Goal: Task Accomplishment & Management: Manage account settings

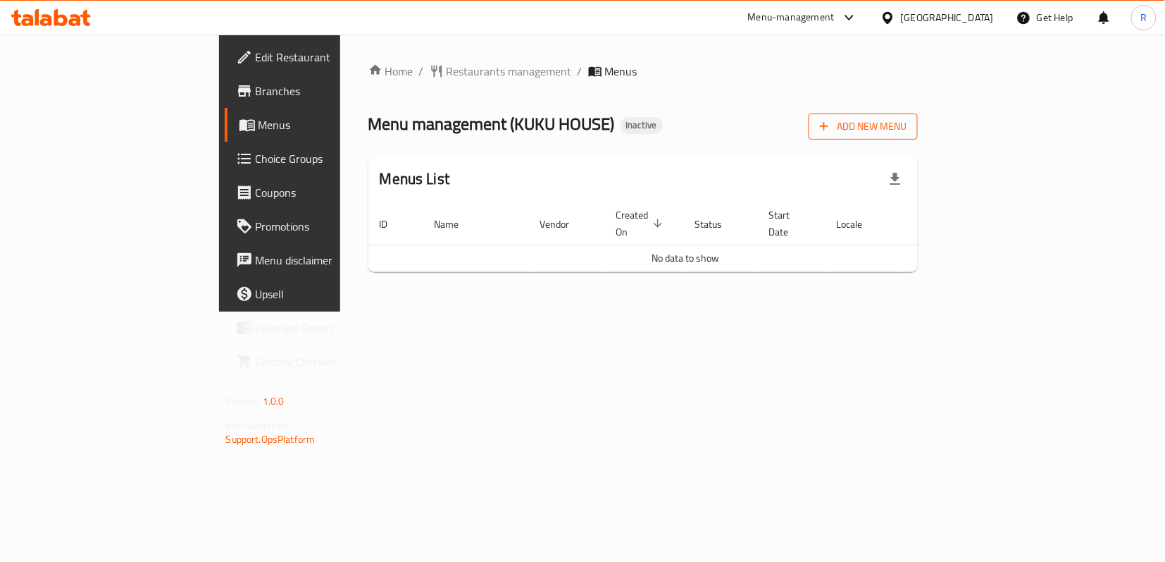
click at [907, 123] on span "Add New Menu" at bounding box center [863, 127] width 87 height 18
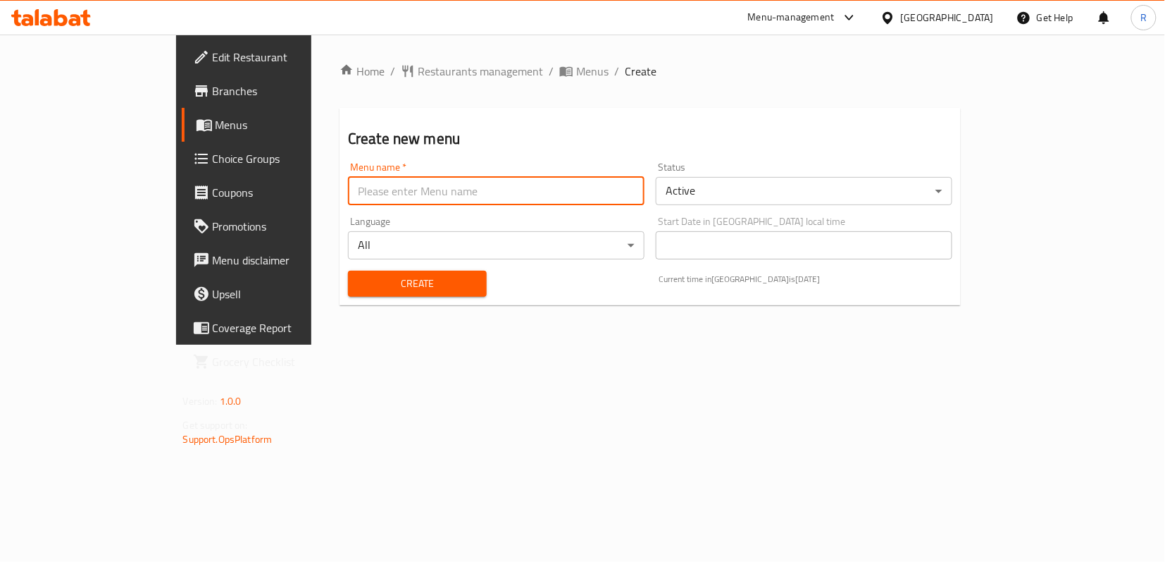
click at [480, 186] on input "text" at bounding box center [496, 191] width 297 height 28
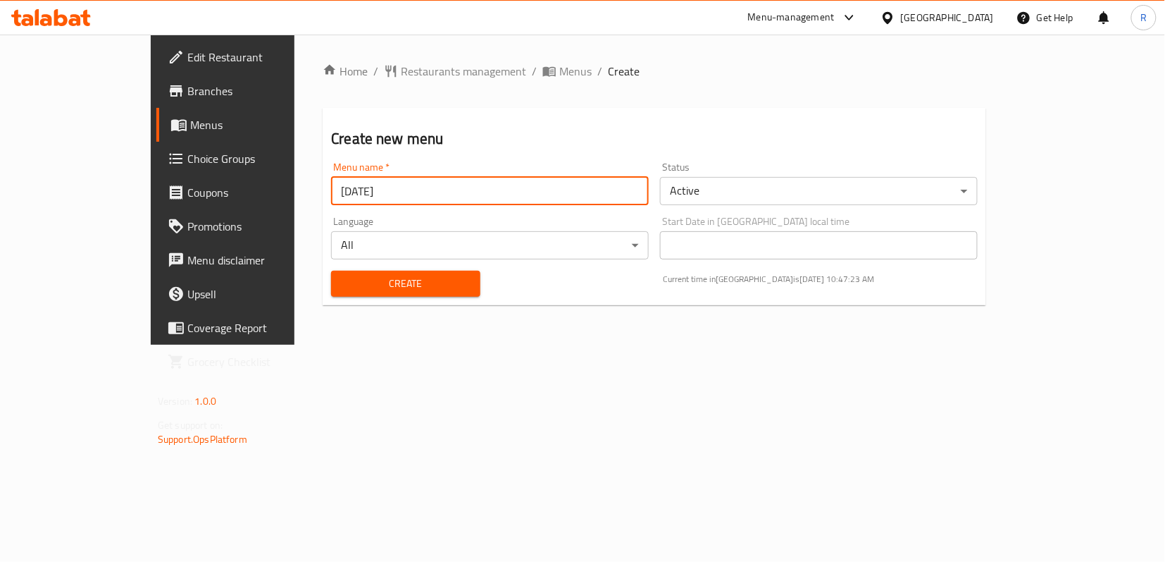
type input "12/8/2025"
click at [428, 283] on span "Create" at bounding box center [405, 284] width 126 height 18
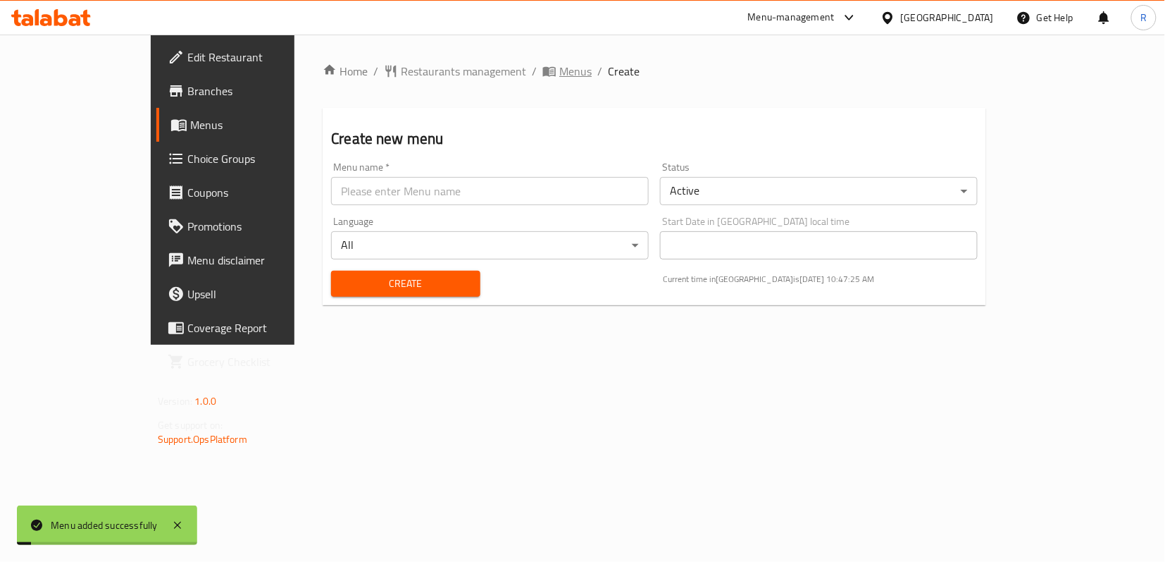
click at [559, 63] on span "Menus" at bounding box center [575, 71] width 32 height 17
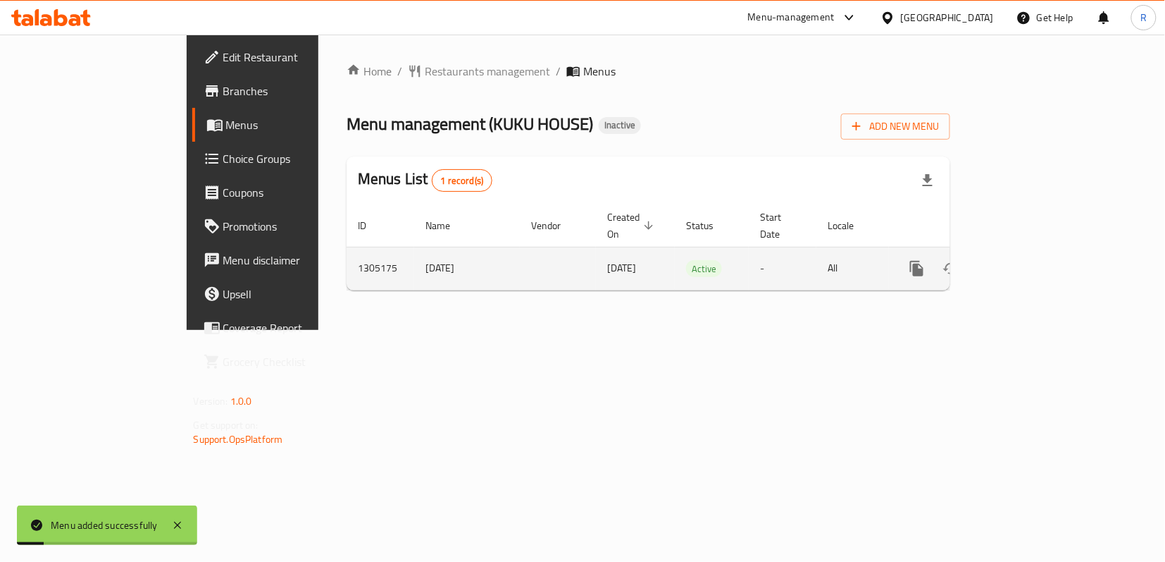
click at [1025, 262] on icon "enhanced table" at bounding box center [1019, 268] width 13 height 13
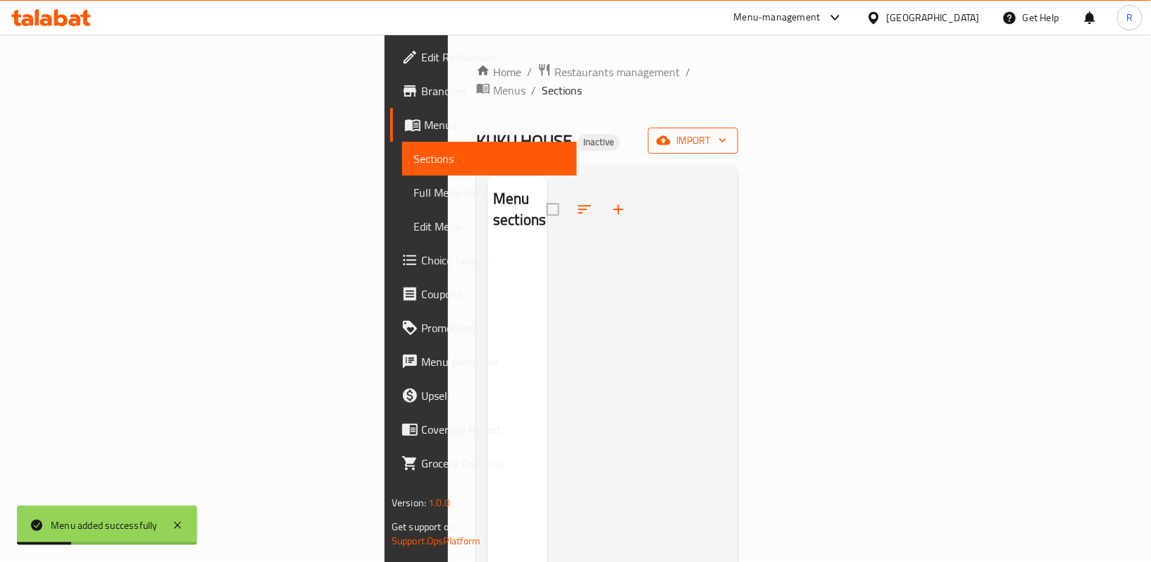
click at [727, 132] on span "import" at bounding box center [694, 141] width 68 height 18
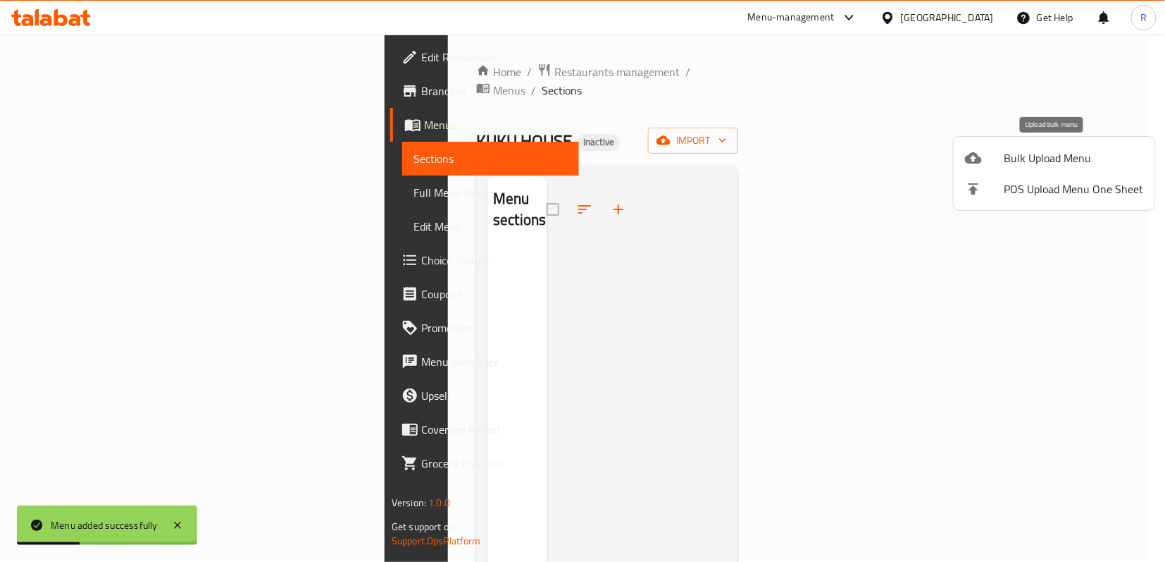
click at [974, 150] on icon at bounding box center [973, 157] width 17 height 17
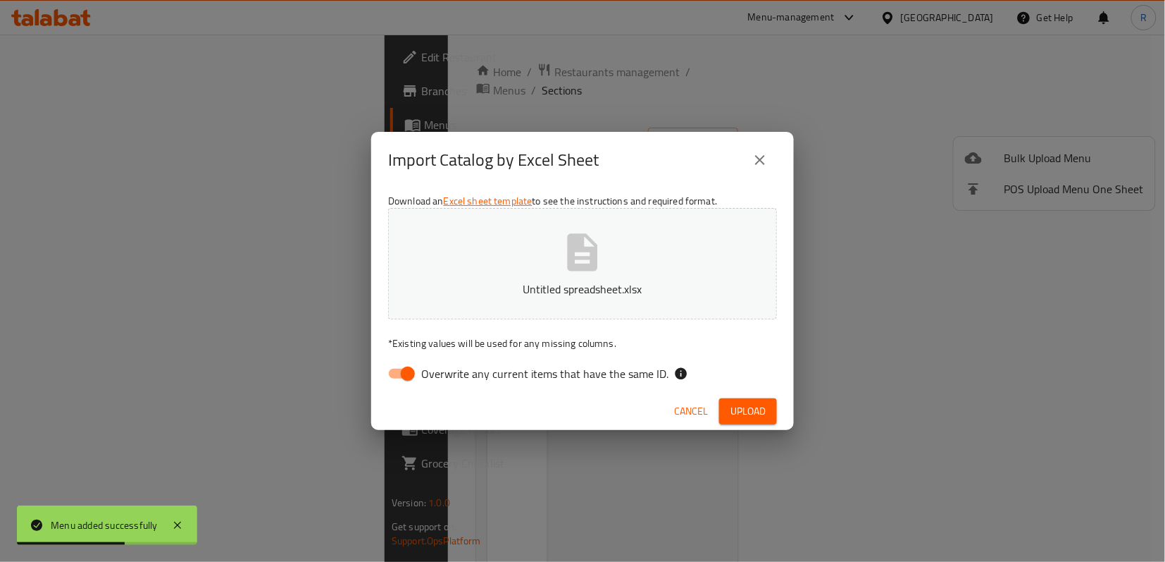
drag, startPoint x: 389, startPoint y: 379, endPoint x: 435, endPoint y: 382, distance: 45.9
click at [389, 379] on input "Overwrite any current items that have the same ID." at bounding box center [408, 373] width 80 height 27
checkbox input "false"
click at [738, 412] on span "Upload" at bounding box center [748, 411] width 35 height 18
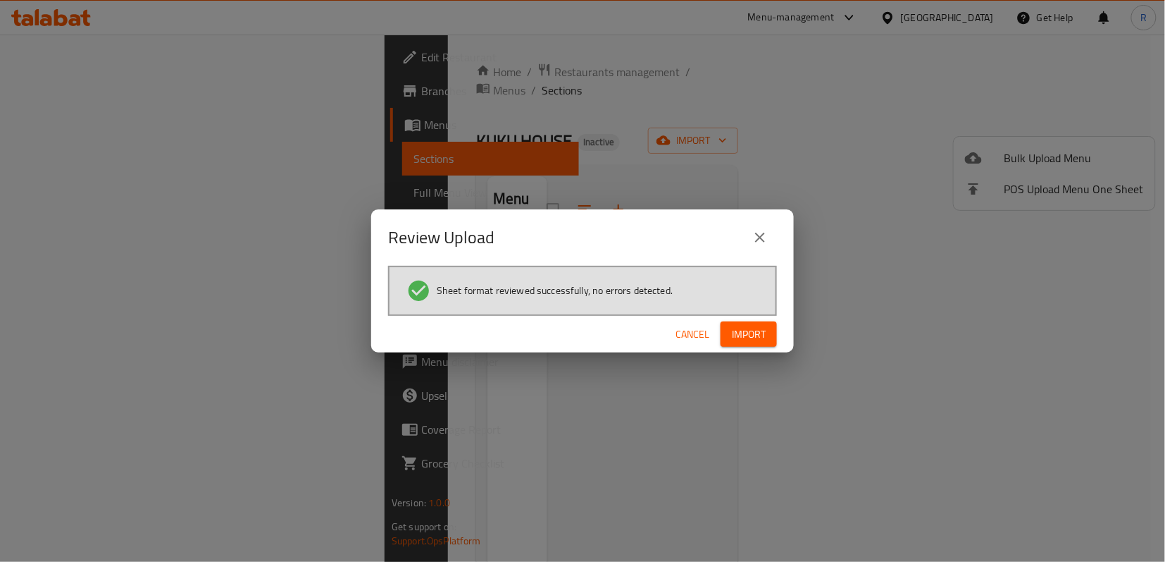
click at [739, 323] on button "Import" at bounding box center [749, 334] width 56 height 26
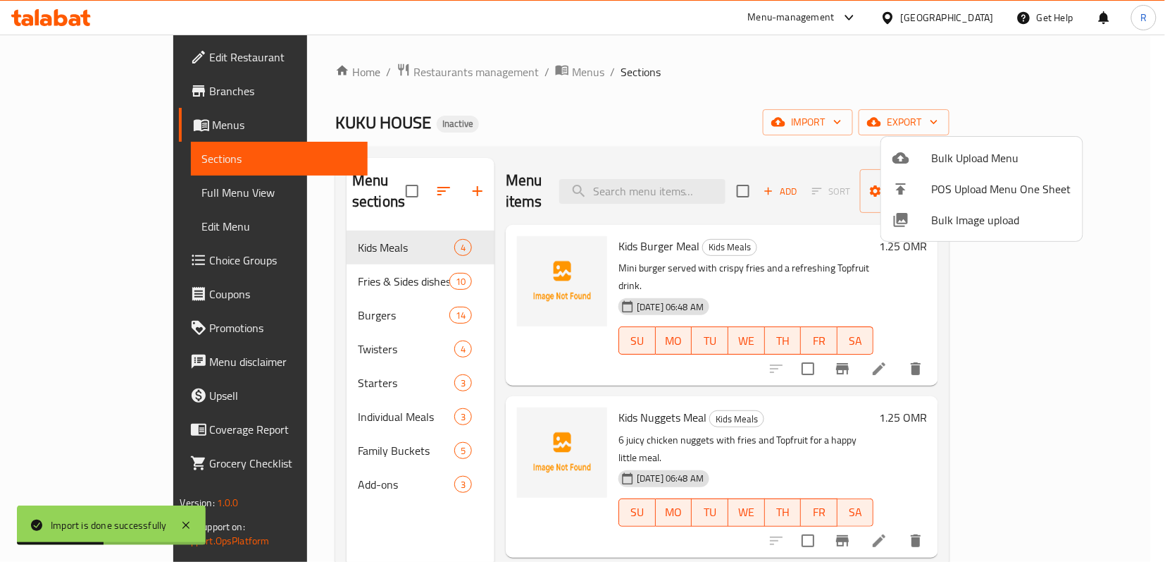
click at [73, 198] on div at bounding box center [582, 281] width 1165 height 562
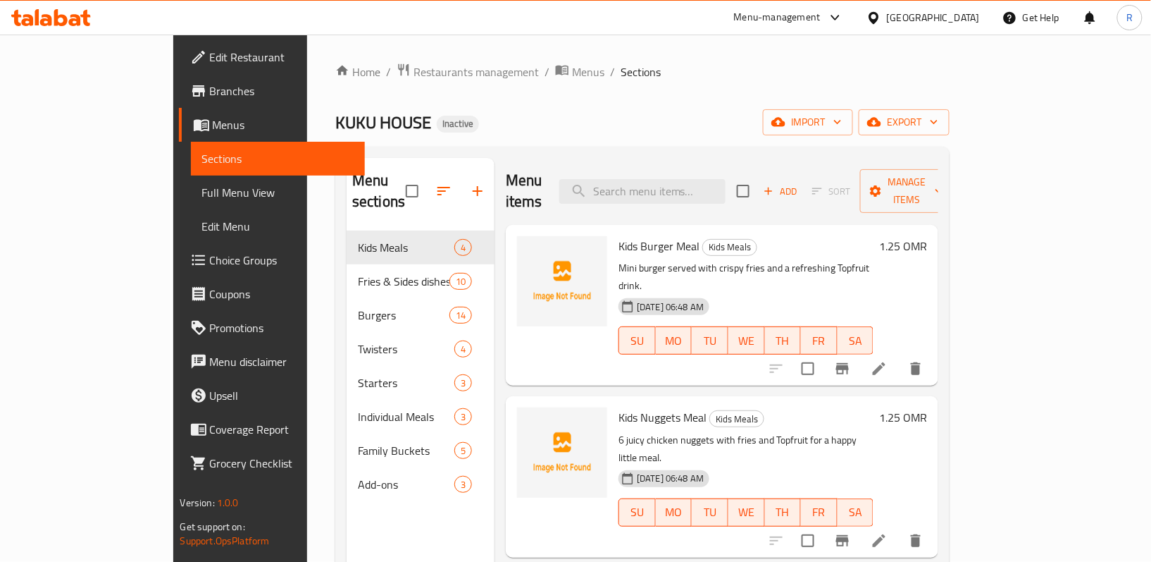
click at [202, 187] on span "Full Menu View" at bounding box center [278, 192] width 152 height 17
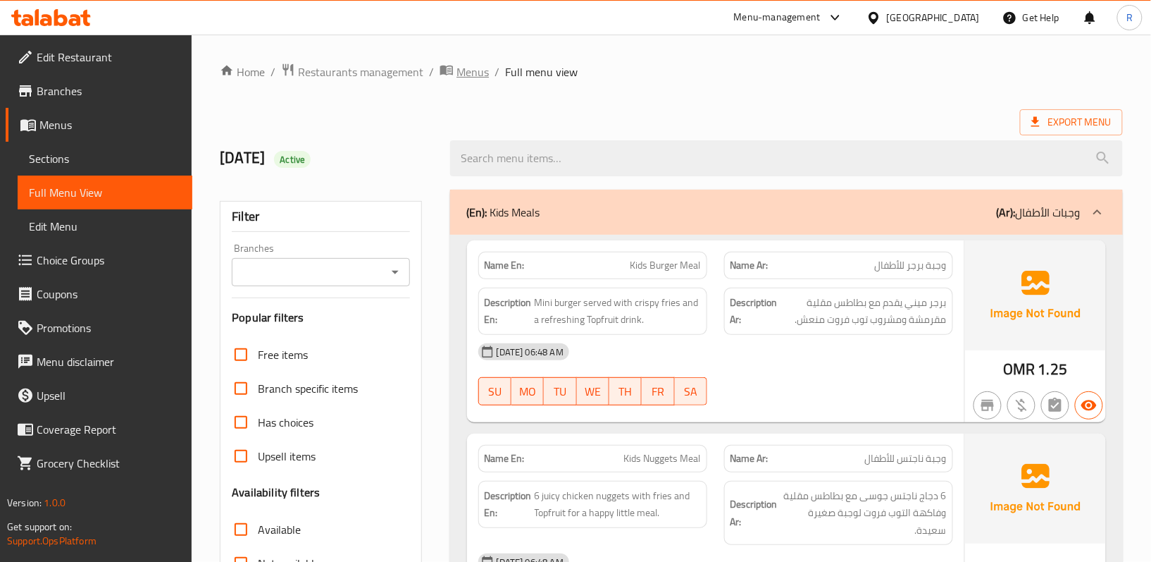
click at [458, 76] on span "Menus" at bounding box center [473, 71] width 32 height 17
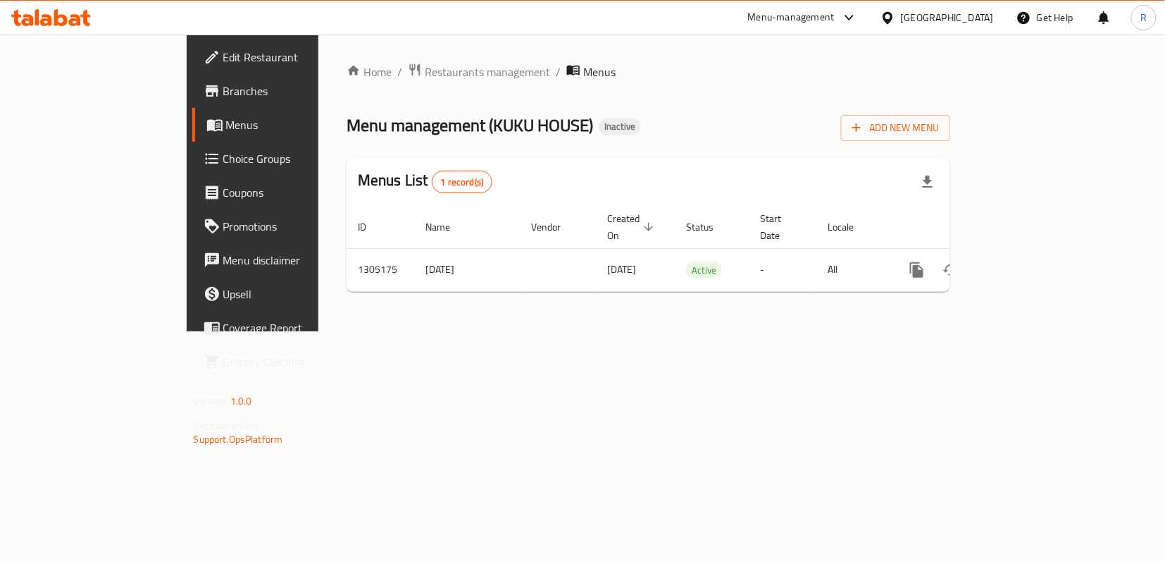
click at [981, 23] on div "[GEOGRAPHIC_DATA]" at bounding box center [947, 18] width 93 height 16
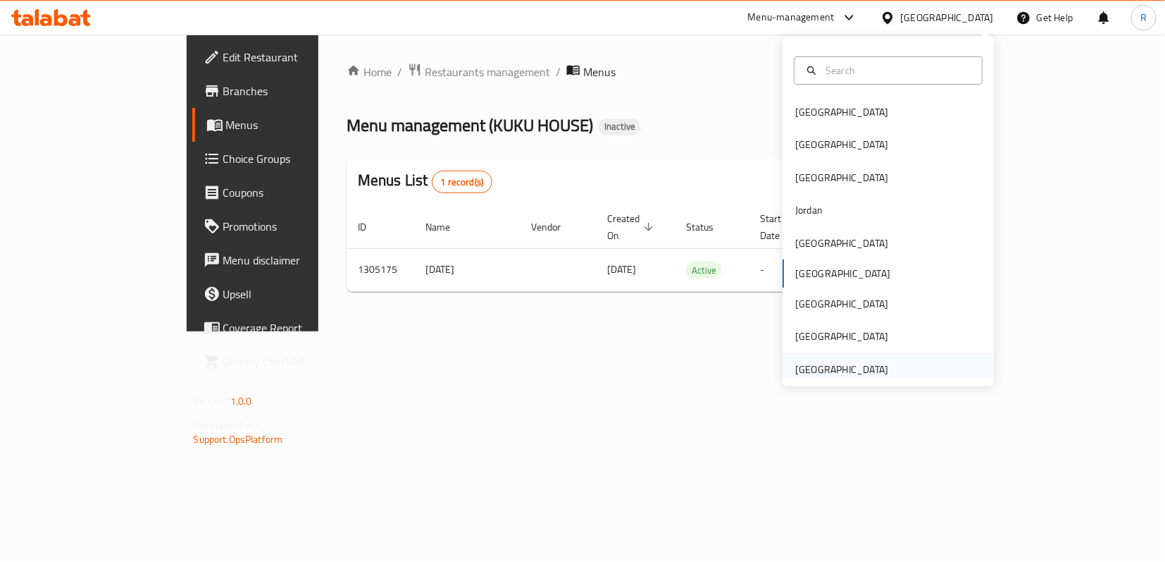
click at [837, 364] on div "[GEOGRAPHIC_DATA]" at bounding box center [842, 369] width 93 height 16
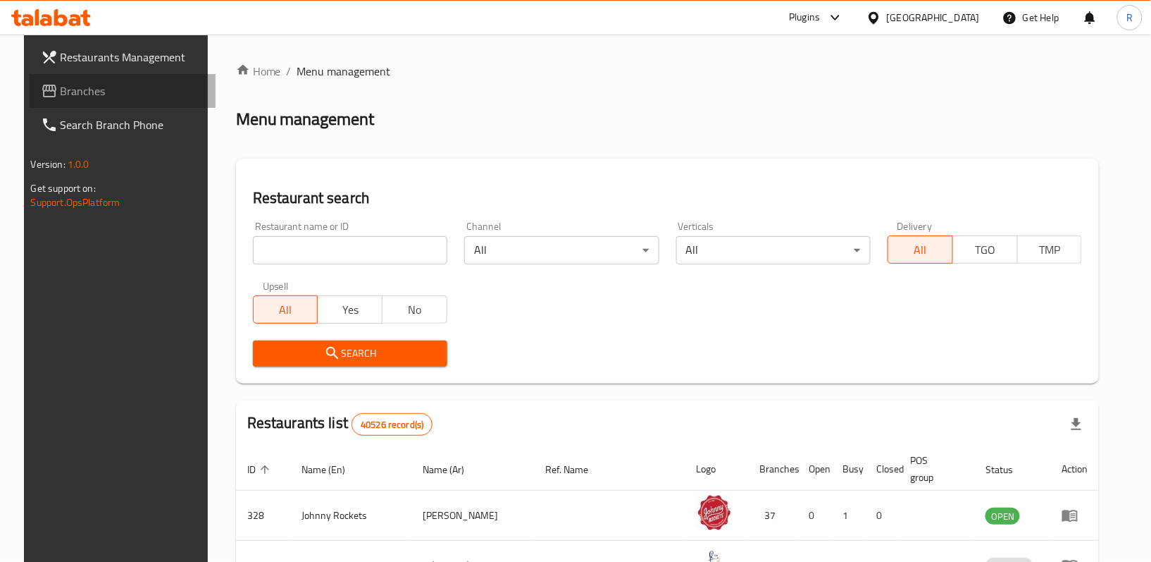
click at [125, 83] on span "Branches" at bounding box center [133, 90] width 144 height 17
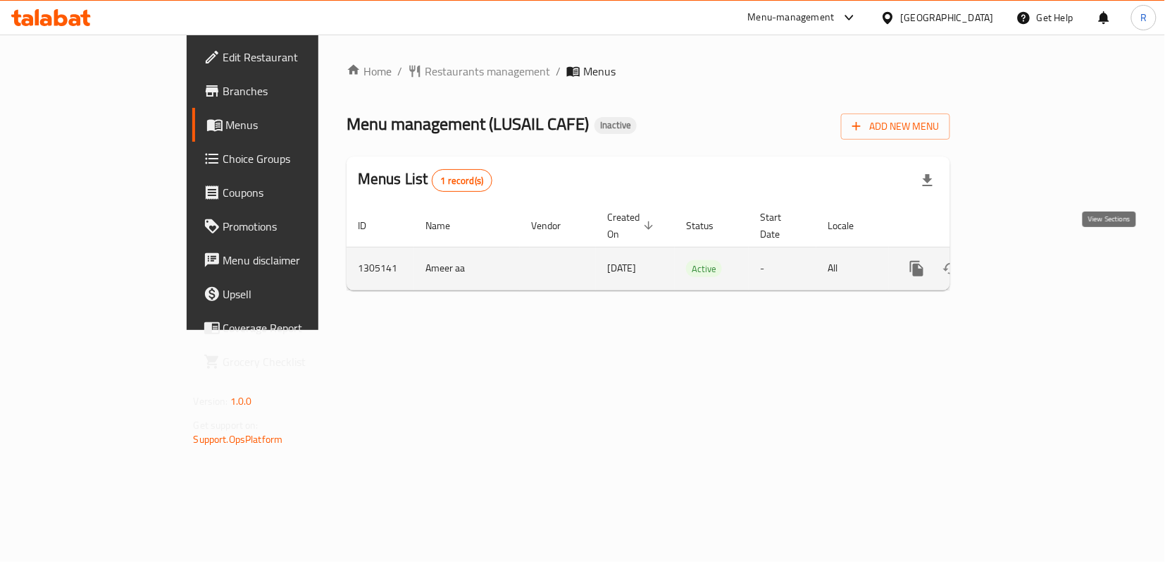
click at [1027, 260] on icon "enhanced table" at bounding box center [1018, 268] width 17 height 17
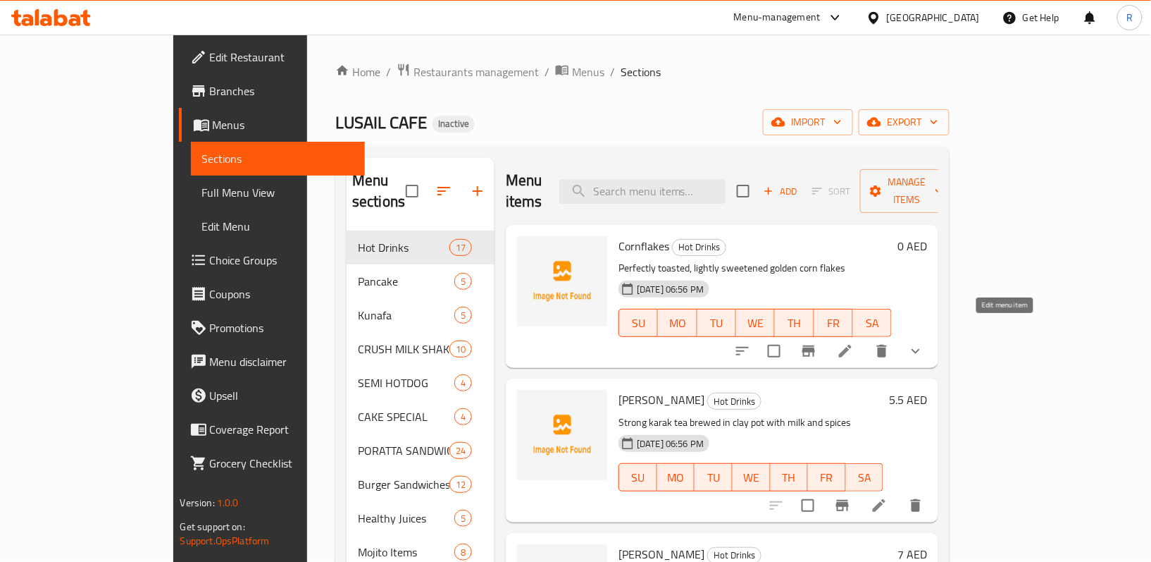
click at [854, 342] on icon at bounding box center [845, 350] width 17 height 17
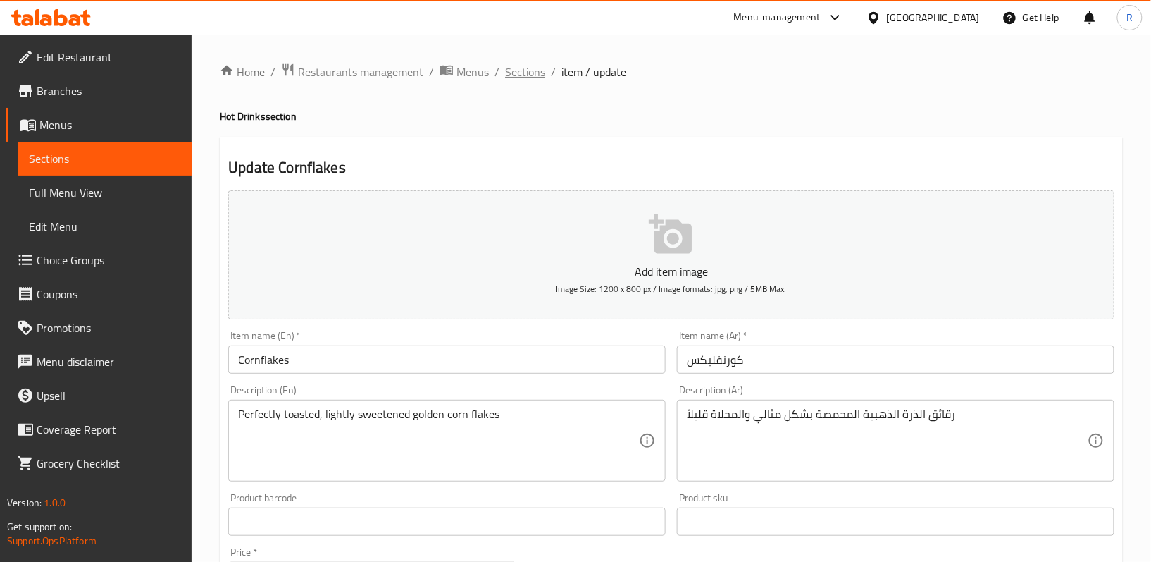
click at [519, 79] on span "Sections" at bounding box center [525, 71] width 40 height 17
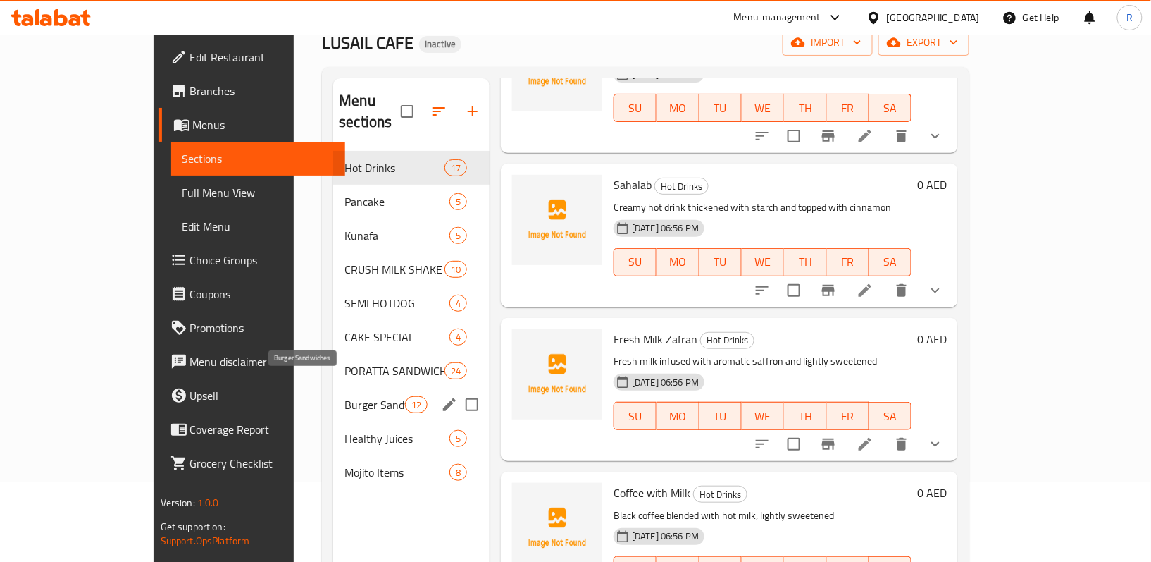
scroll to position [187, 0]
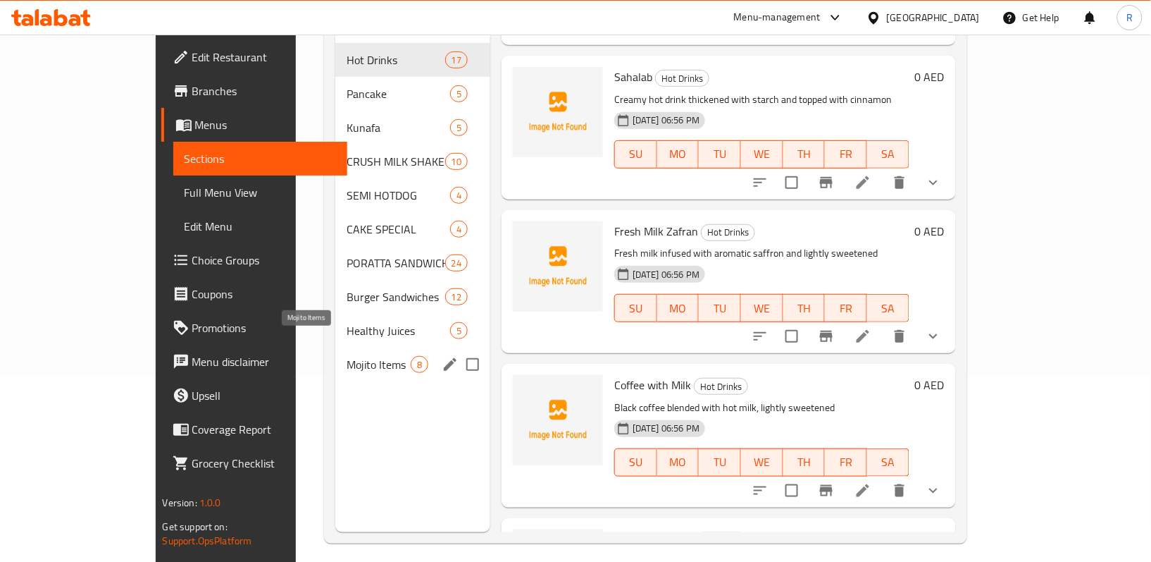
click at [347, 356] on span "Mojito Items" at bounding box center [379, 364] width 64 height 17
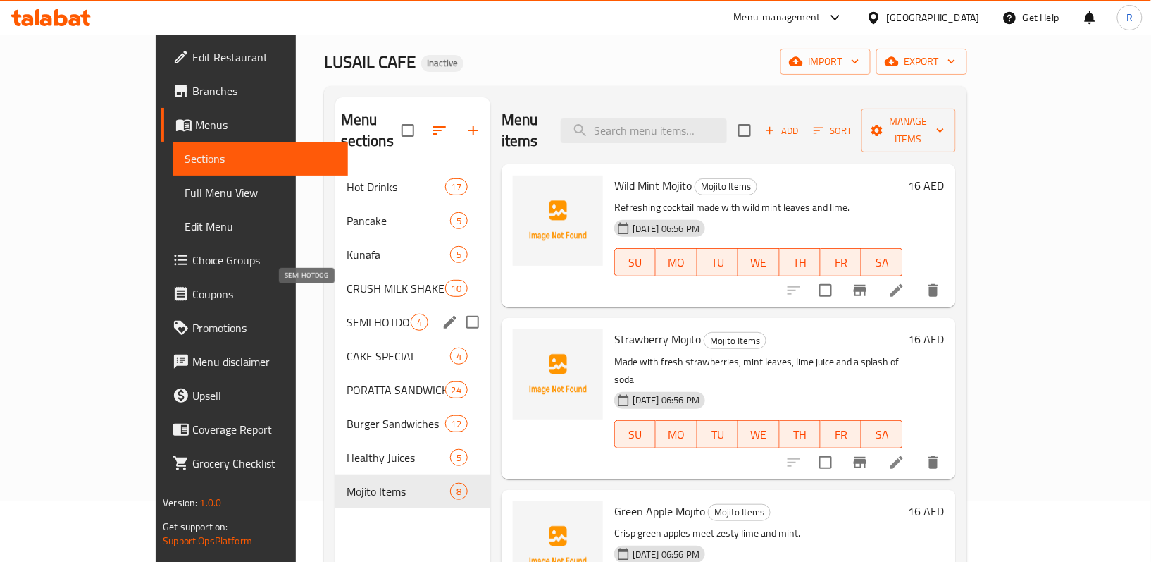
scroll to position [94, 0]
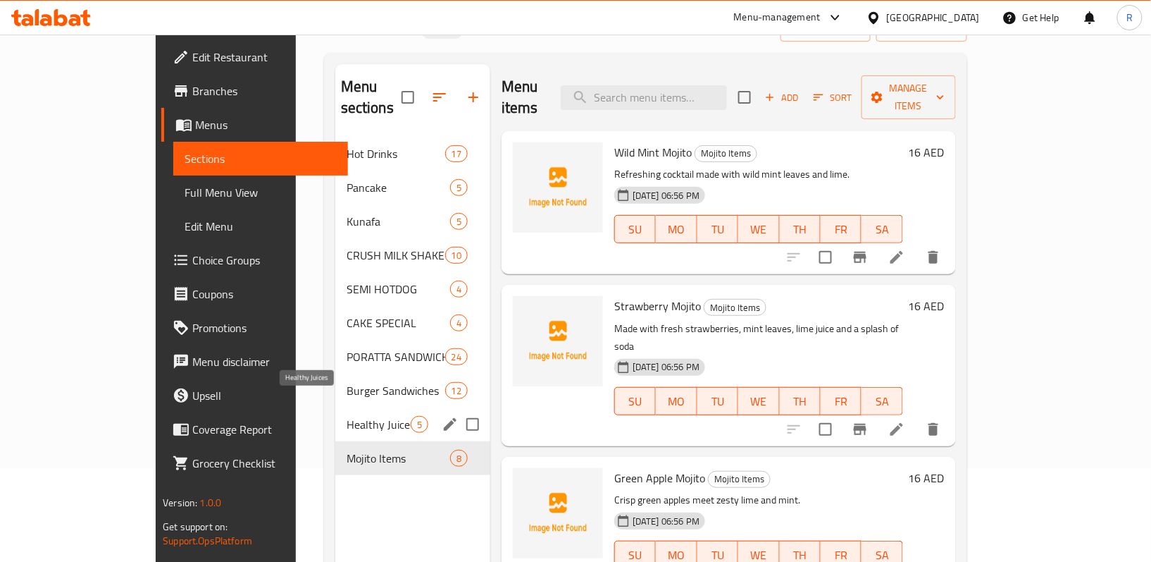
click at [347, 416] on span "Healthy Juices" at bounding box center [379, 424] width 64 height 17
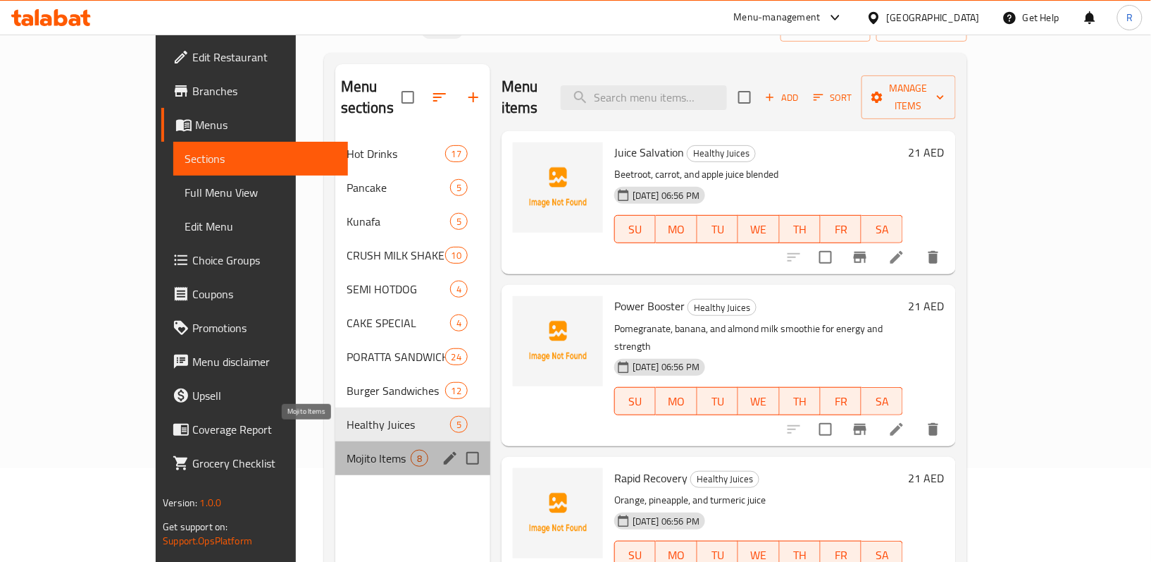
click at [347, 450] on span "Mojito Items" at bounding box center [379, 458] width 64 height 17
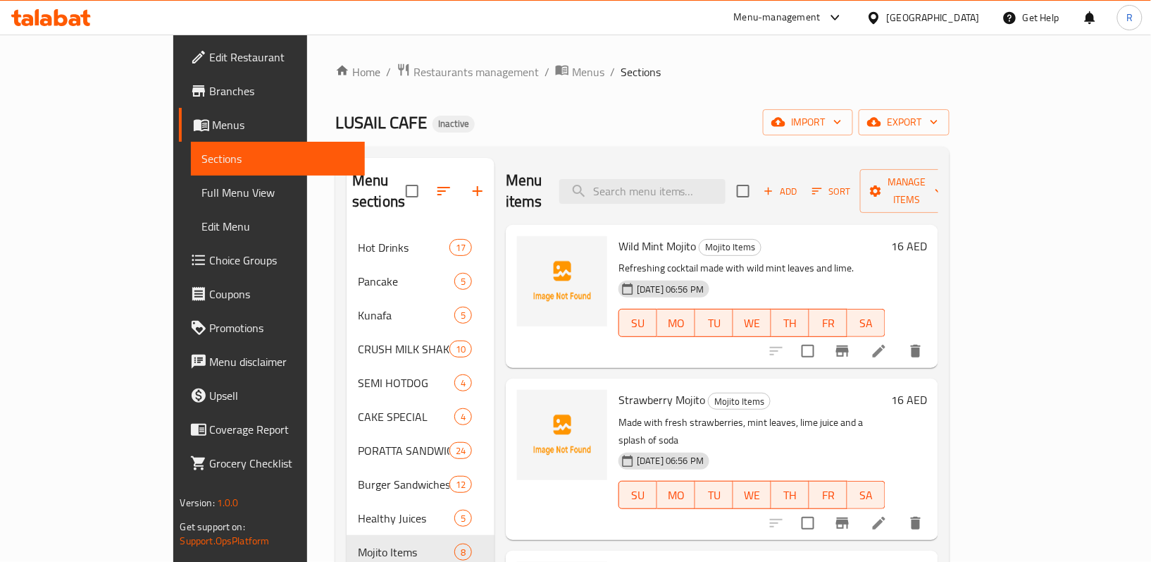
click at [899, 20] on div "[GEOGRAPHIC_DATA]" at bounding box center [933, 18] width 93 height 16
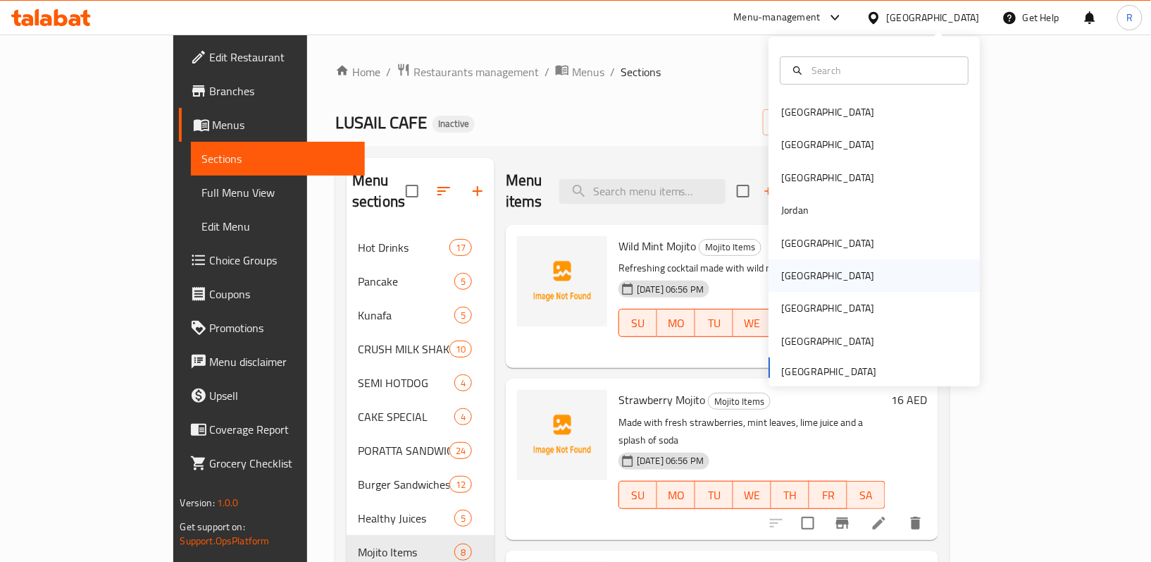
click at [799, 288] on div "[GEOGRAPHIC_DATA]" at bounding box center [828, 275] width 116 height 32
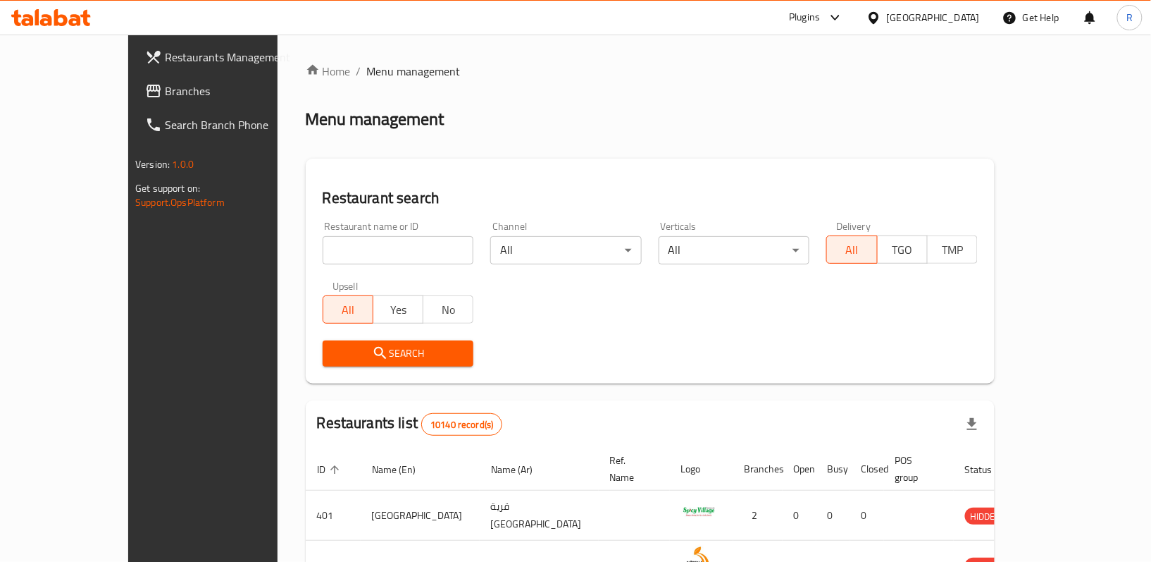
click at [486, 91] on div "Home / Menu management Menu management Restaurant search Restaurant name or ID …" at bounding box center [650, 514] width 689 height 902
click at [378, 248] on input "search" at bounding box center [398, 250] width 151 height 28
paste input "773730"
type input "773730"
click at [165, 82] on span "Branches" at bounding box center [237, 90] width 144 height 17
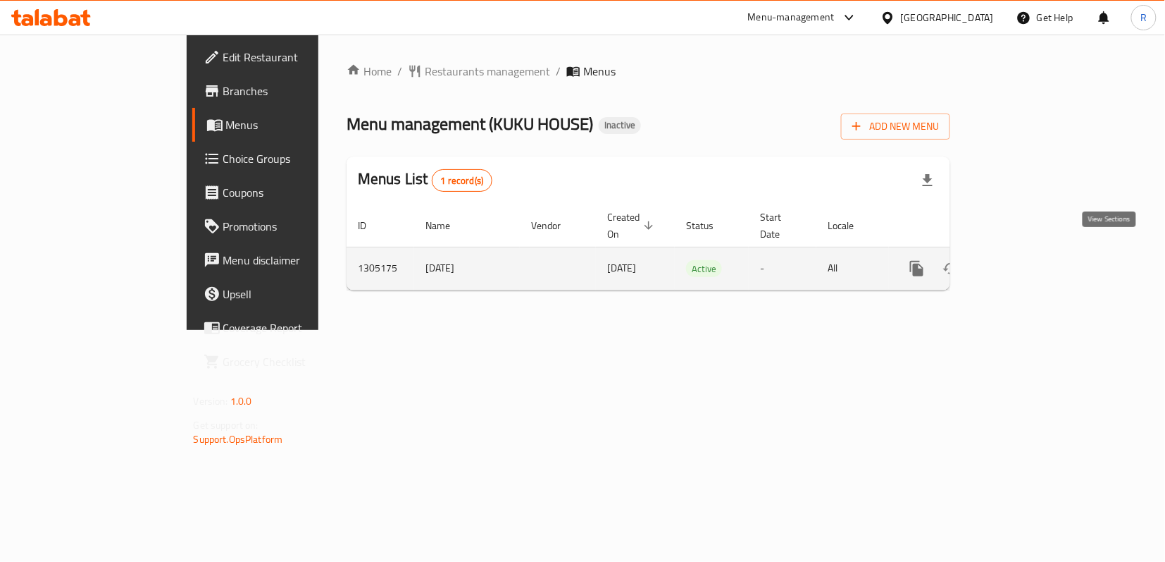
click at [1027, 260] on icon "enhanced table" at bounding box center [1018, 268] width 17 height 17
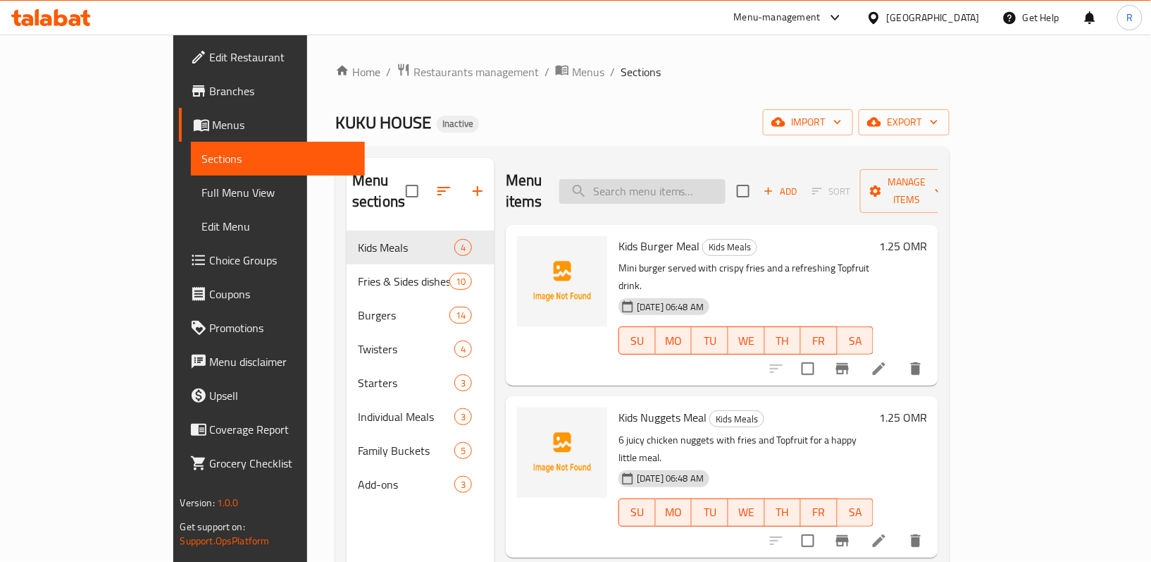
click at [703, 184] on input "search" at bounding box center [642, 191] width 166 height 25
paste input "Kids Nuggets Meal"
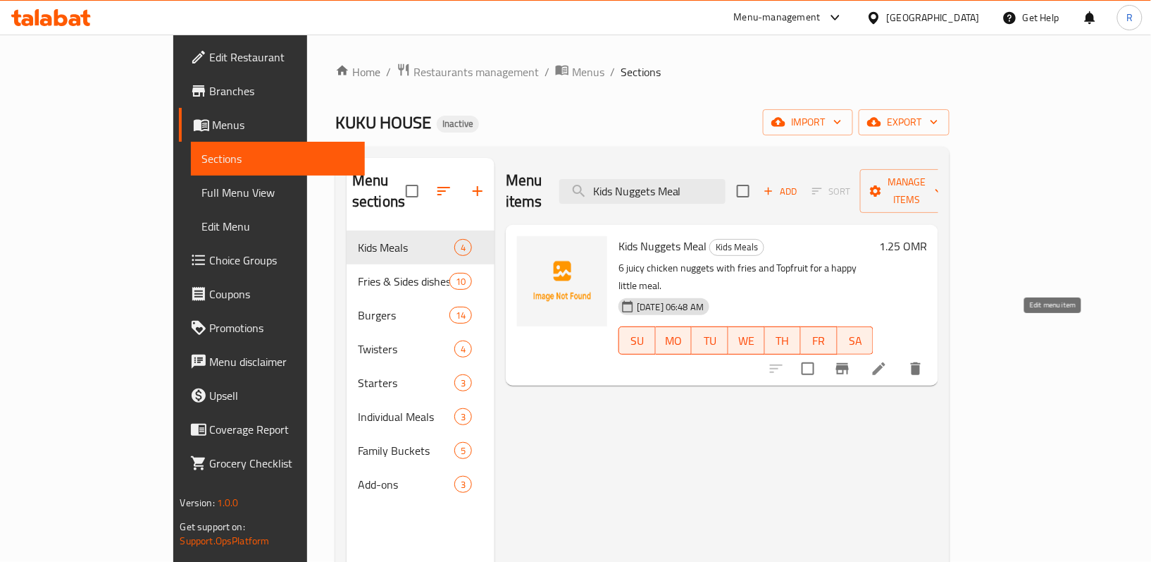
type input "Kids Nuggets Meal"
click at [888, 360] on icon at bounding box center [879, 368] width 17 height 17
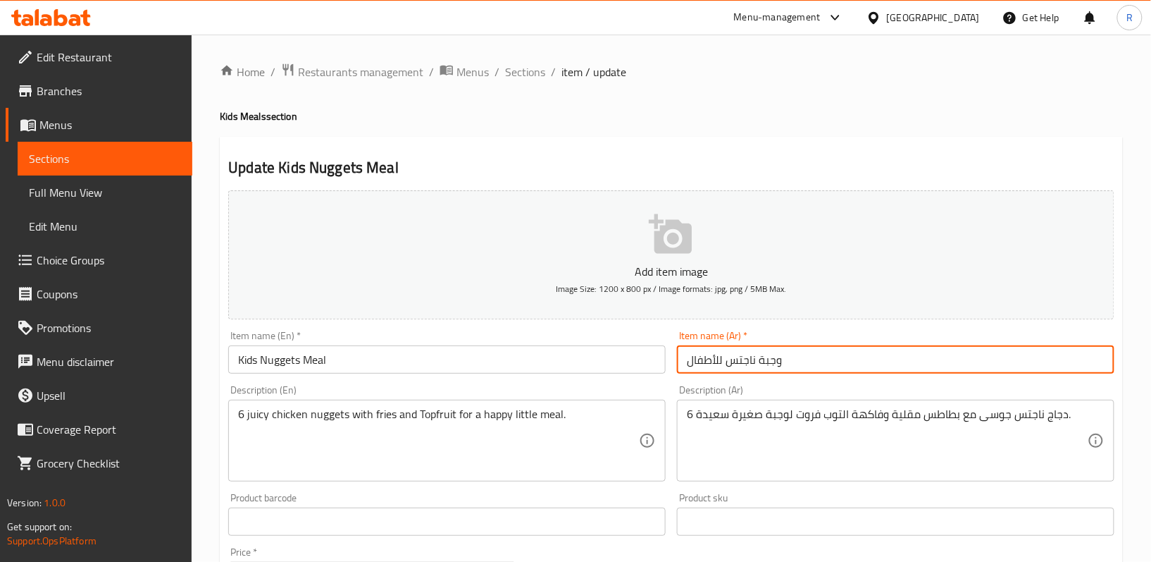
drag, startPoint x: 686, startPoint y: 364, endPoint x: 722, endPoint y: 364, distance: 36.6
click at [722, 364] on input "وجبة ناجتس للأطفال" at bounding box center [896, 359] width 438 height 28
type input "وجبة ناجتس كيدز"
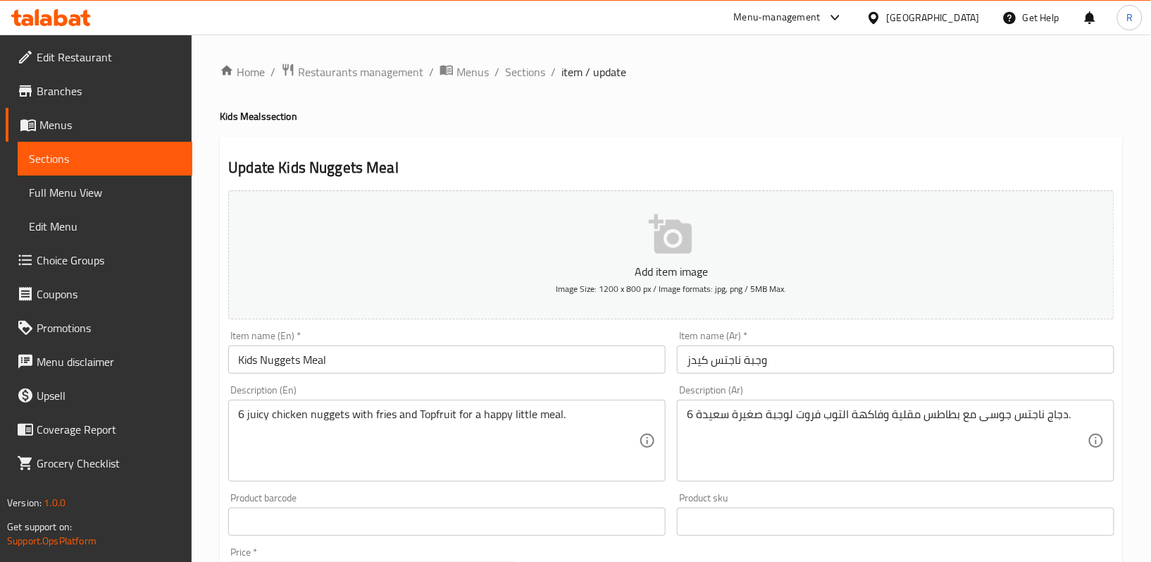
click at [736, 97] on div "Home / Restaurants management / Menus / Sections / item / update Kids Meals sec…" at bounding box center [671, 515] width 903 height 905
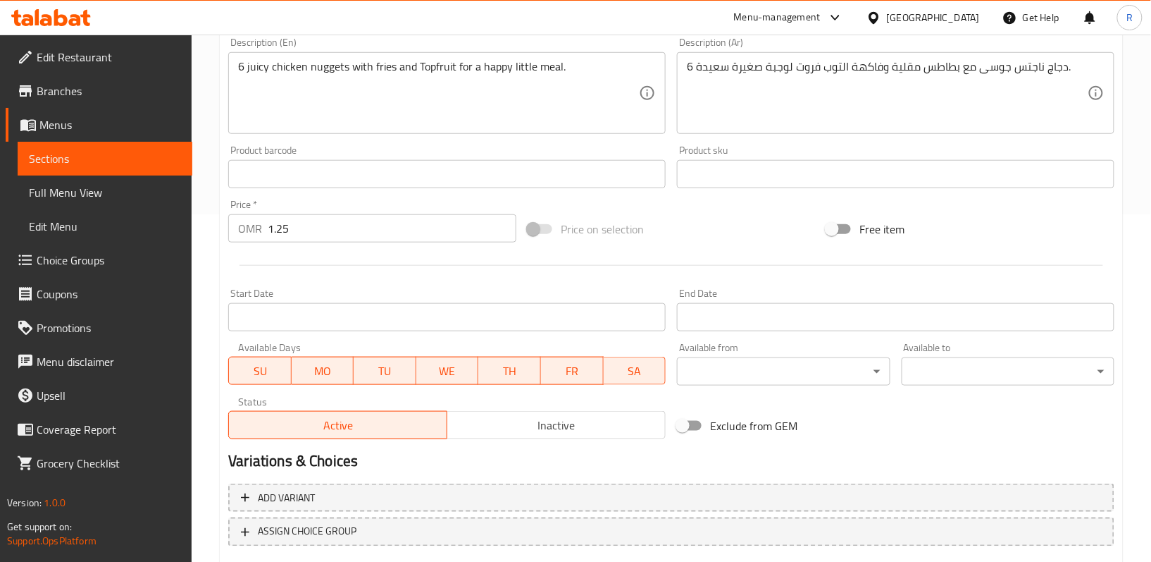
scroll to position [151, 0]
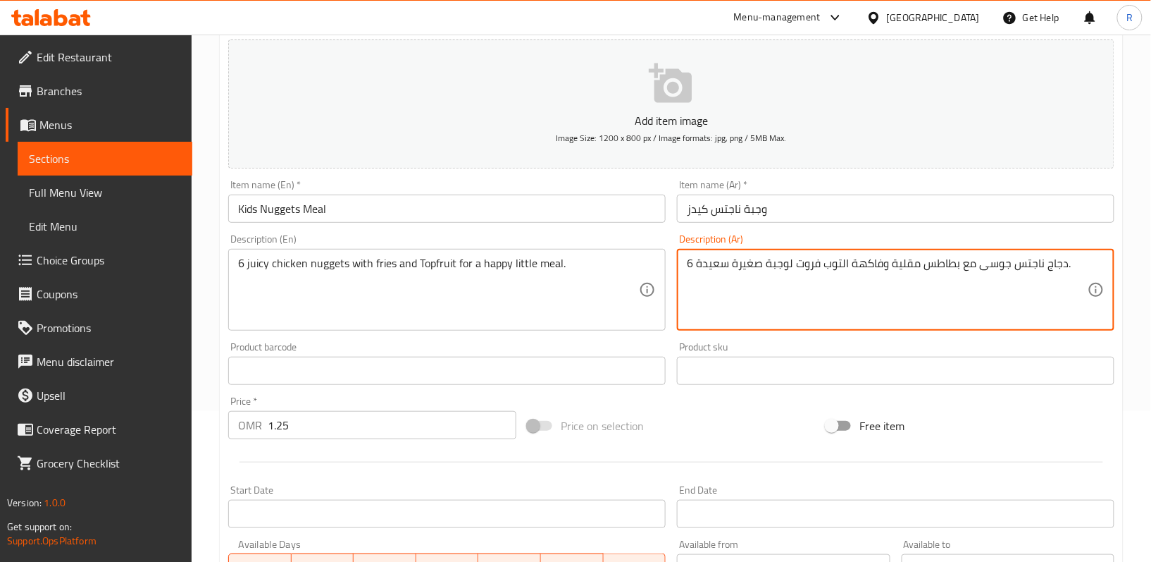
drag, startPoint x: 853, startPoint y: 264, endPoint x: 885, endPoint y: 266, distance: 32.5
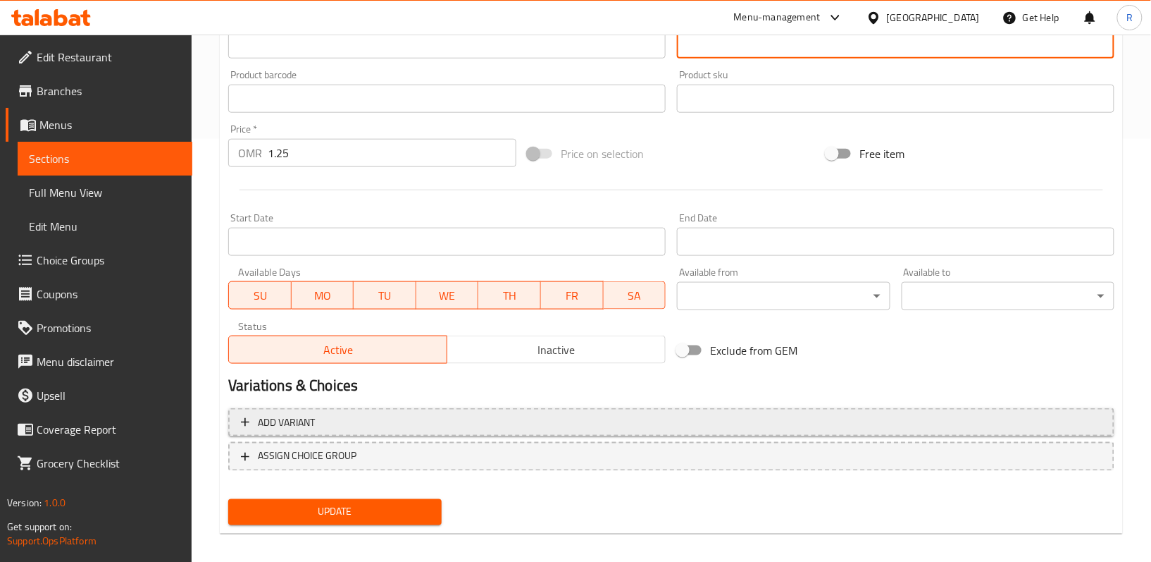
scroll to position [433, 0]
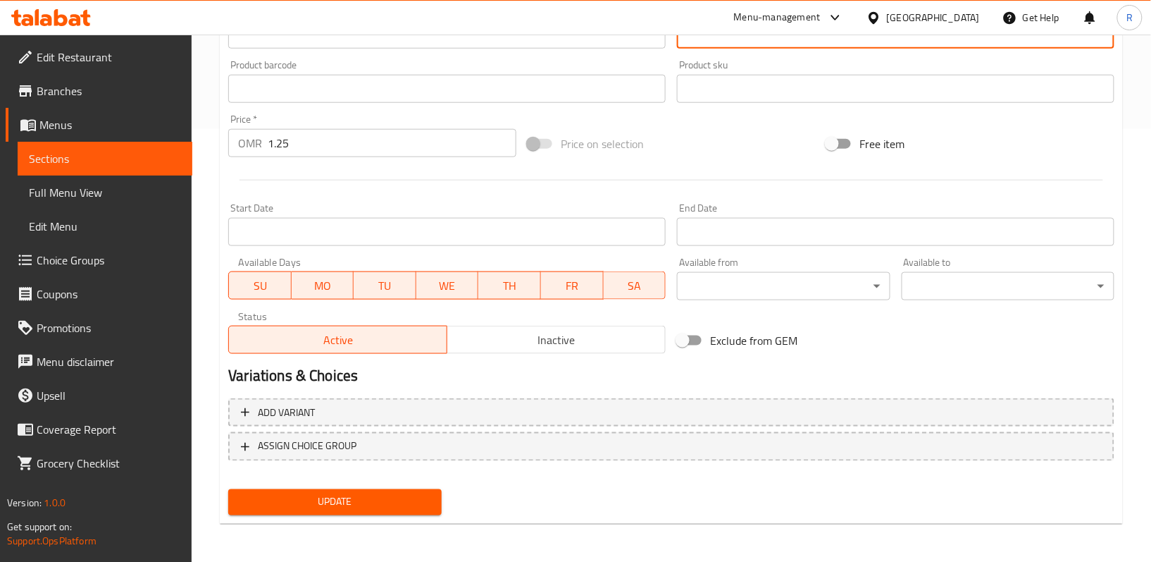
type textarea "6 دجاج ناجتس جوسى مع بطاطس مقلية و التوب فروت لوجبة صغيرة سعيدة."
click at [399, 499] on span "Update" at bounding box center [335, 502] width 190 height 18
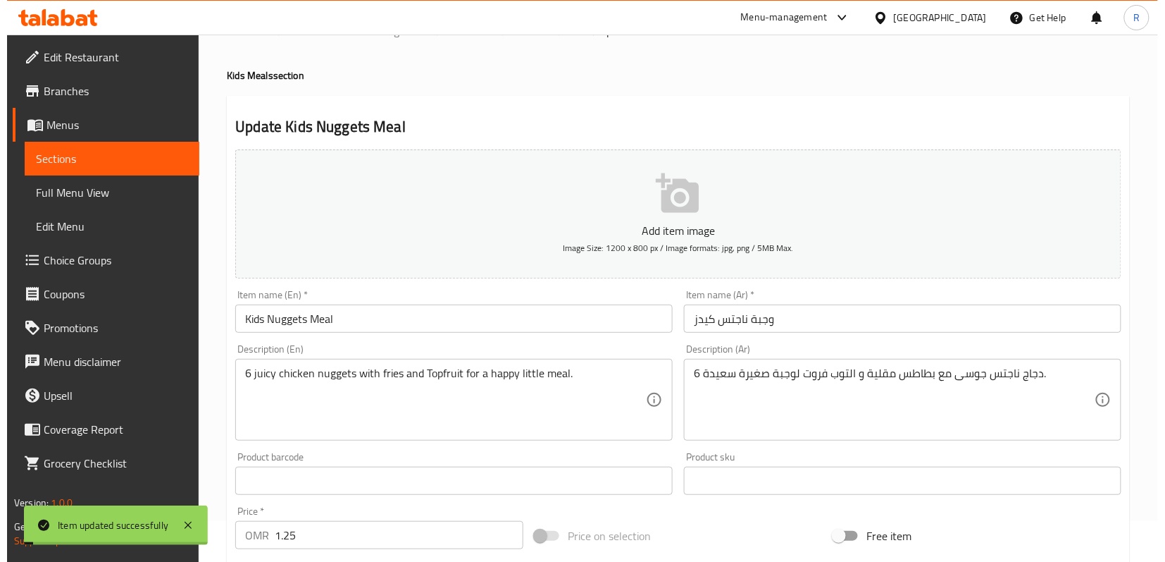
scroll to position [0, 0]
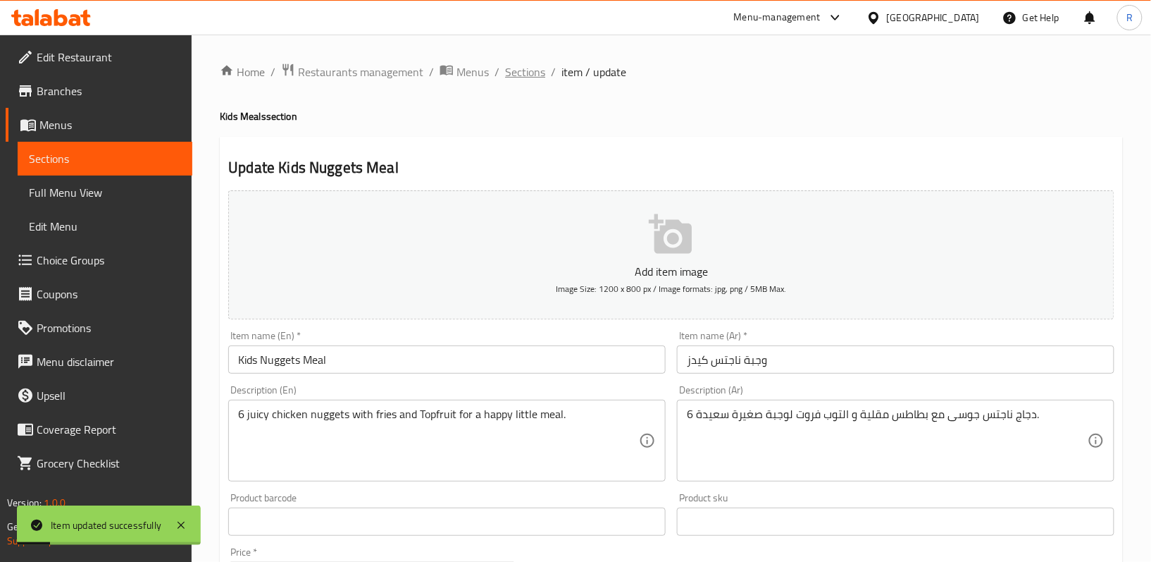
click at [513, 74] on span "Sections" at bounding box center [525, 71] width 40 height 17
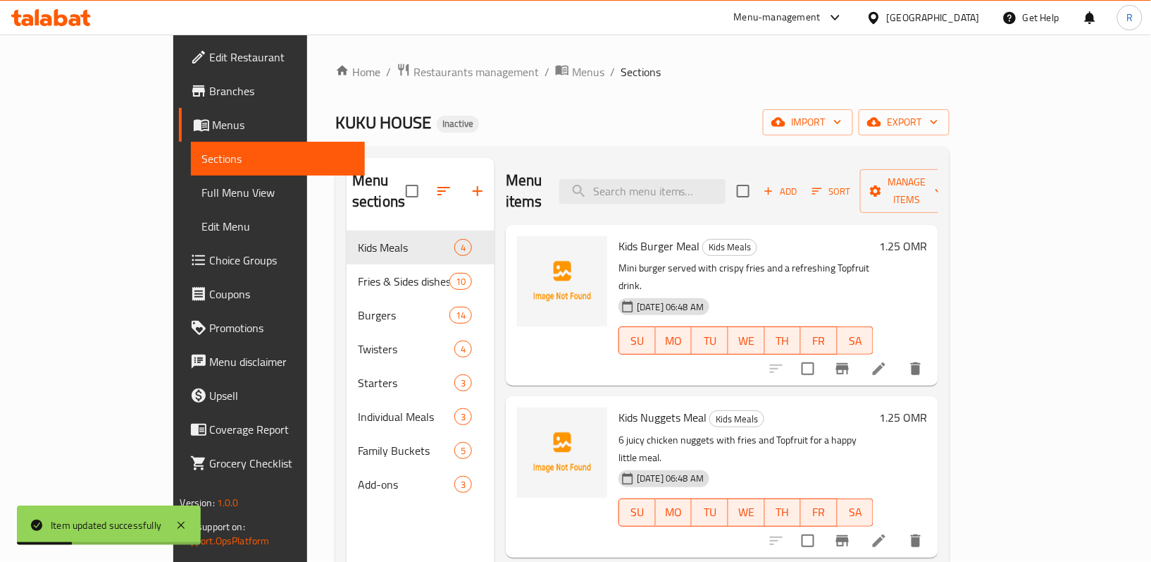
click at [191, 204] on link "Full Menu View" at bounding box center [278, 192] width 175 height 34
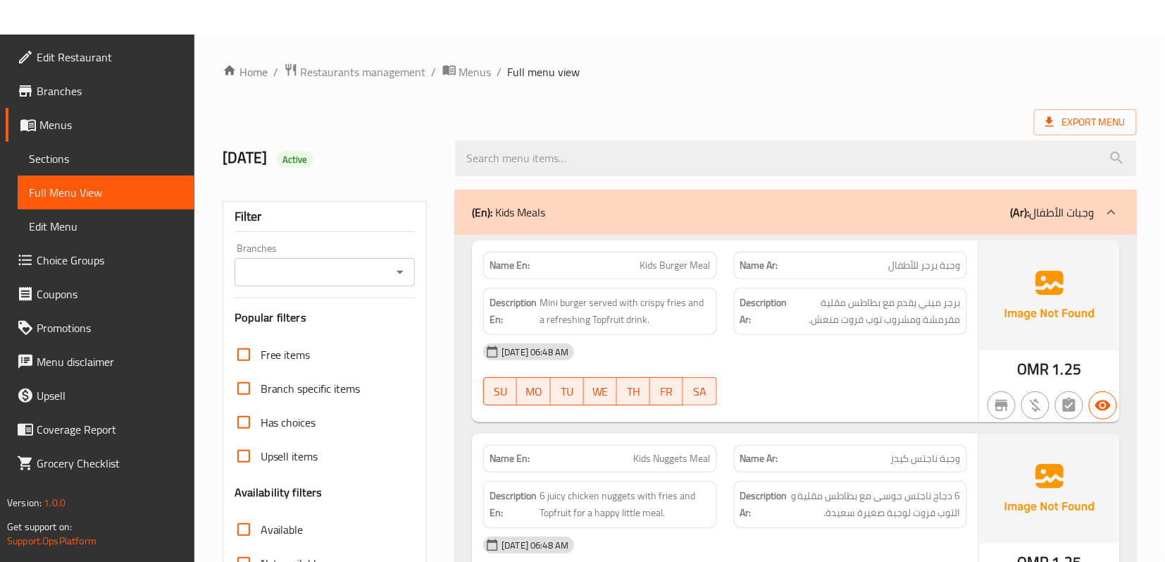
click at [116, 122] on span "Menus" at bounding box center [111, 124] width 144 height 17
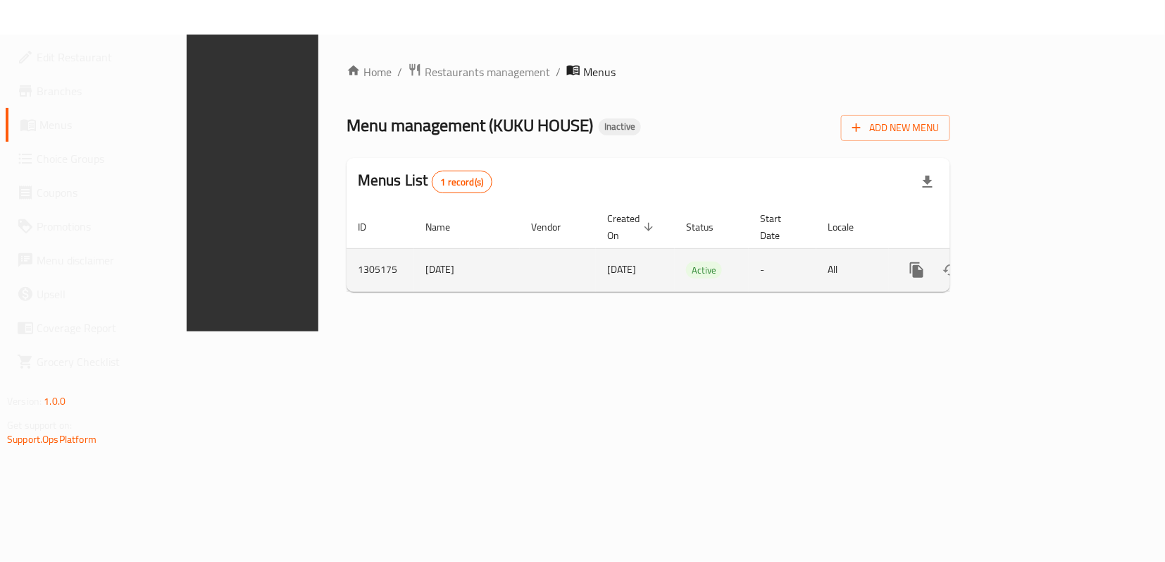
click at [1025, 264] on icon "enhanced table" at bounding box center [1019, 270] width 13 height 13
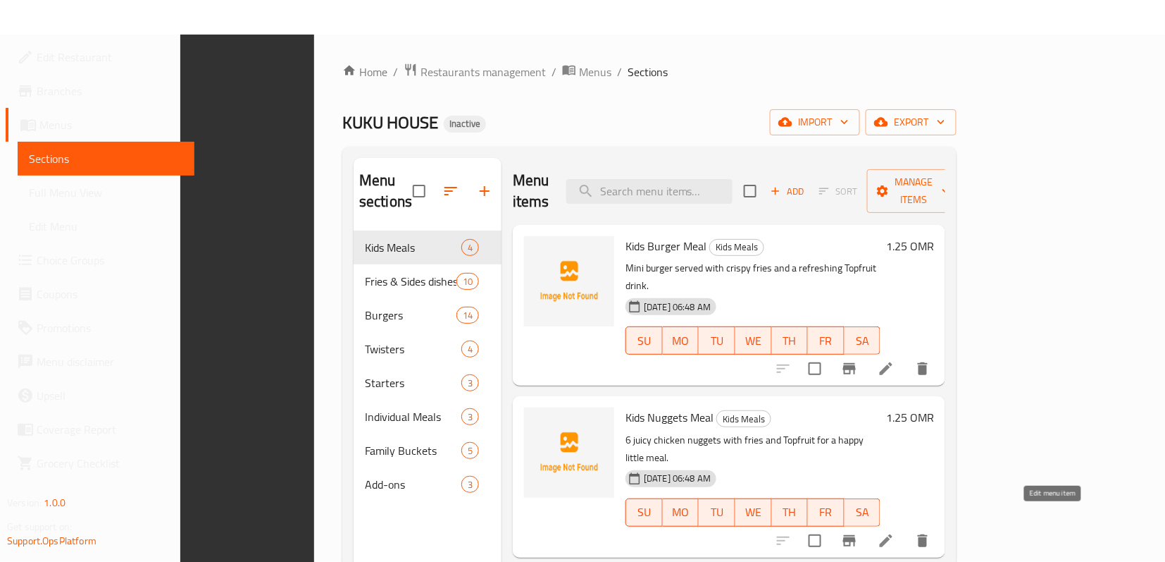
click at [893, 534] on icon at bounding box center [886, 540] width 13 height 13
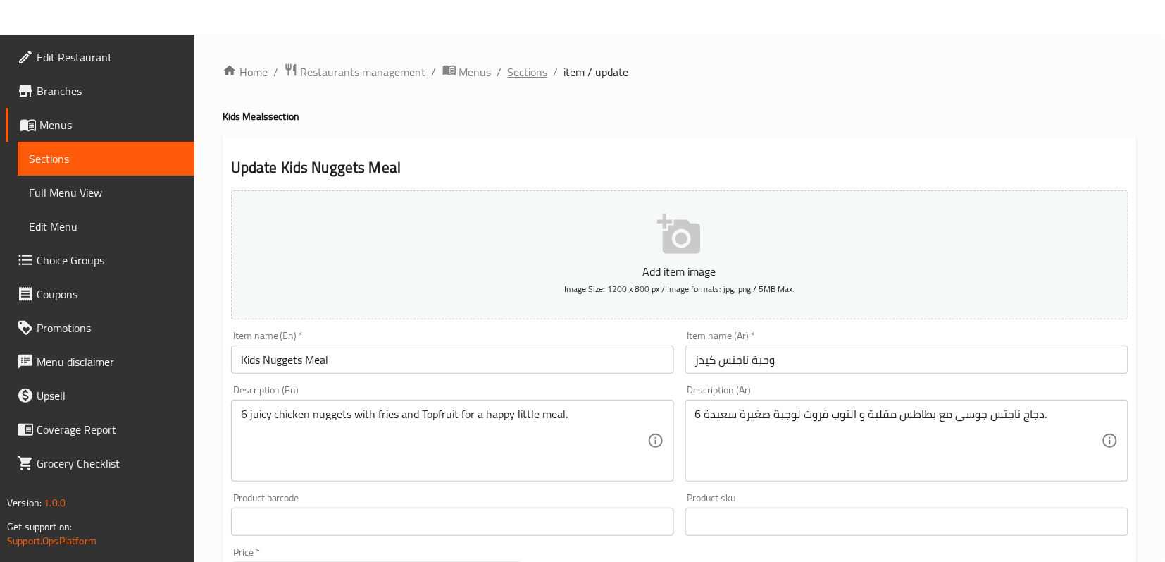
click at [519, 72] on span "Sections" at bounding box center [528, 71] width 40 height 17
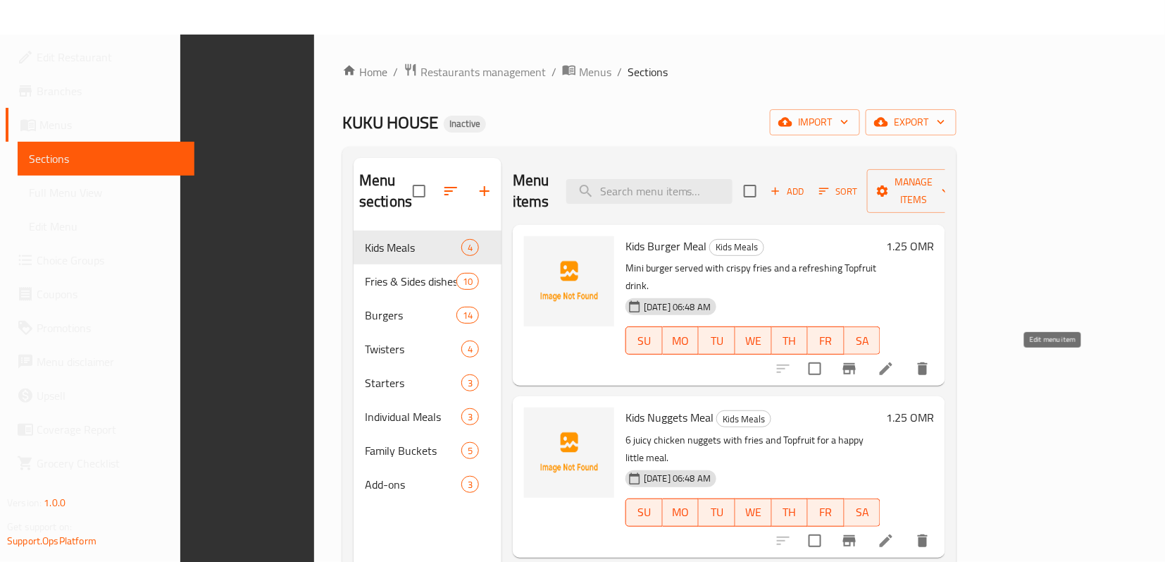
click at [893, 362] on icon at bounding box center [886, 368] width 13 height 13
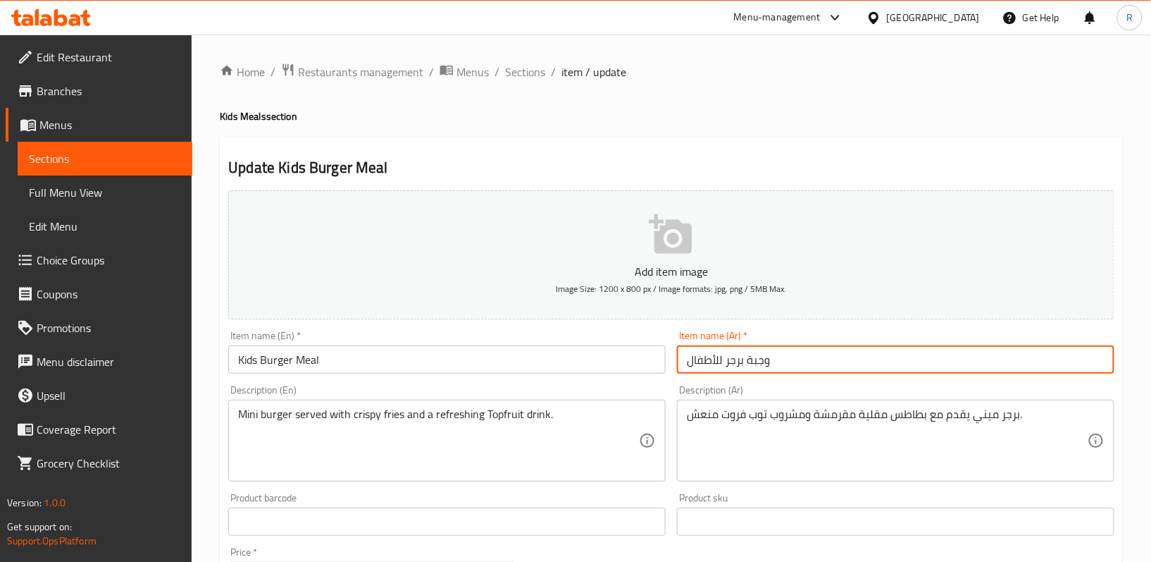
drag, startPoint x: 685, startPoint y: 361, endPoint x: 724, endPoint y: 362, distance: 39.5
click at [724, 362] on input "وجبة برجر للأطفال" at bounding box center [896, 359] width 438 height 28
click at [705, 364] on input "وجبة برجر للأطفال" at bounding box center [896, 359] width 438 height 28
drag, startPoint x: 686, startPoint y: 364, endPoint x: 722, endPoint y: 369, distance: 36.4
click at [722, 369] on input "وجبة برجر للأطفال" at bounding box center [896, 359] width 438 height 28
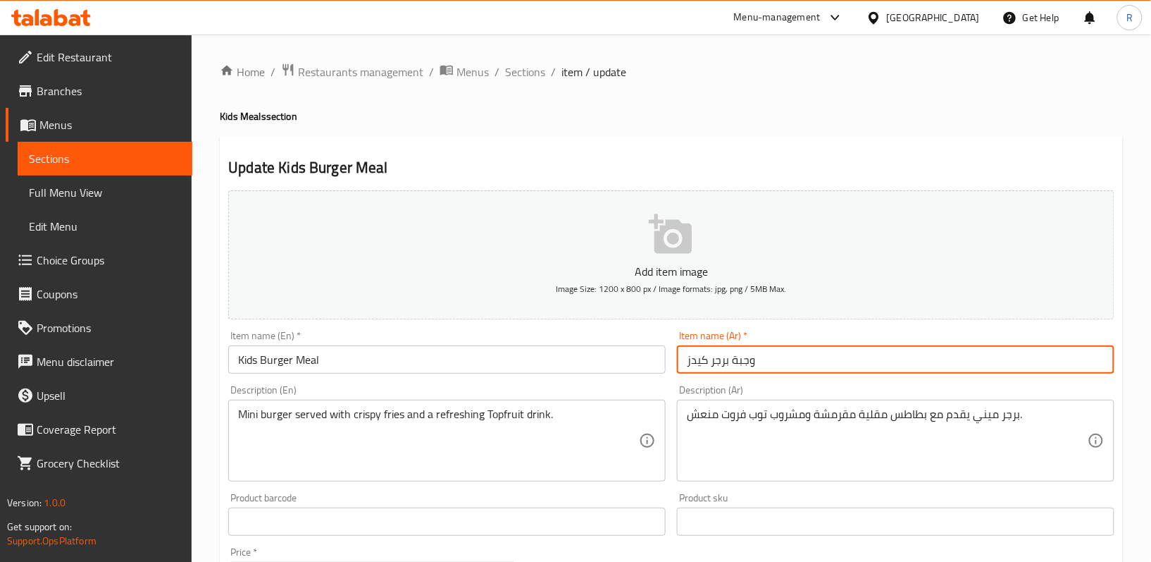
type input "وجبة برجر كيدز"
click at [572, 144] on div "Update Kids Burger Meal Add item image Image Size: 1200 x 800 px / Image format…" at bounding box center [671, 547] width 903 height 820
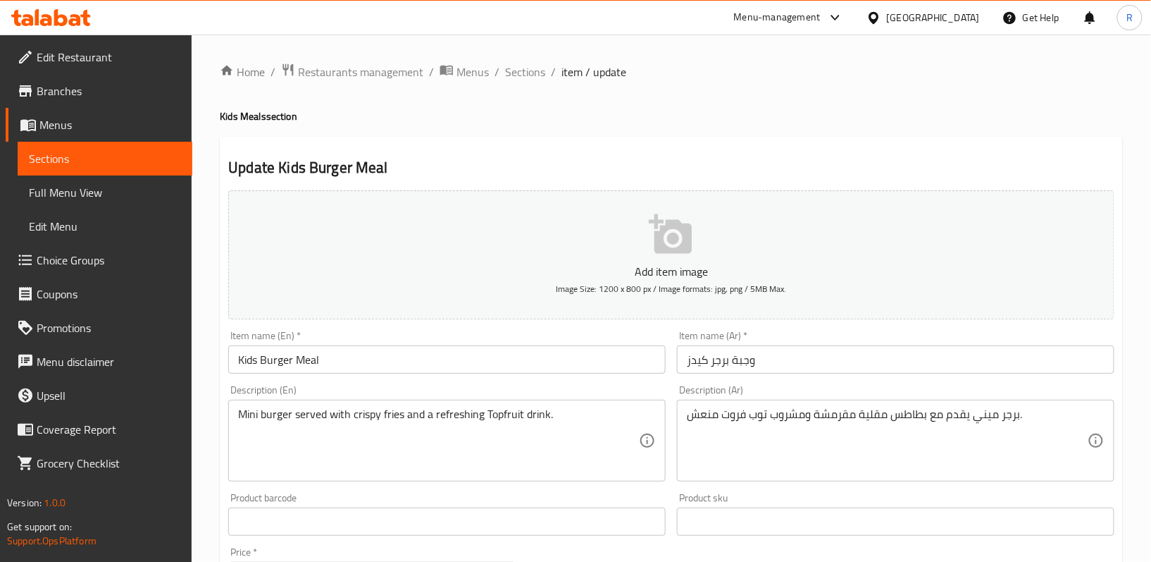
click at [572, 144] on div "Update Kids Burger Meal Add item image Image Size: 1200 x 800 px / Image format…" at bounding box center [671, 547] width 903 height 820
click at [525, 77] on span "Sections" at bounding box center [525, 71] width 40 height 17
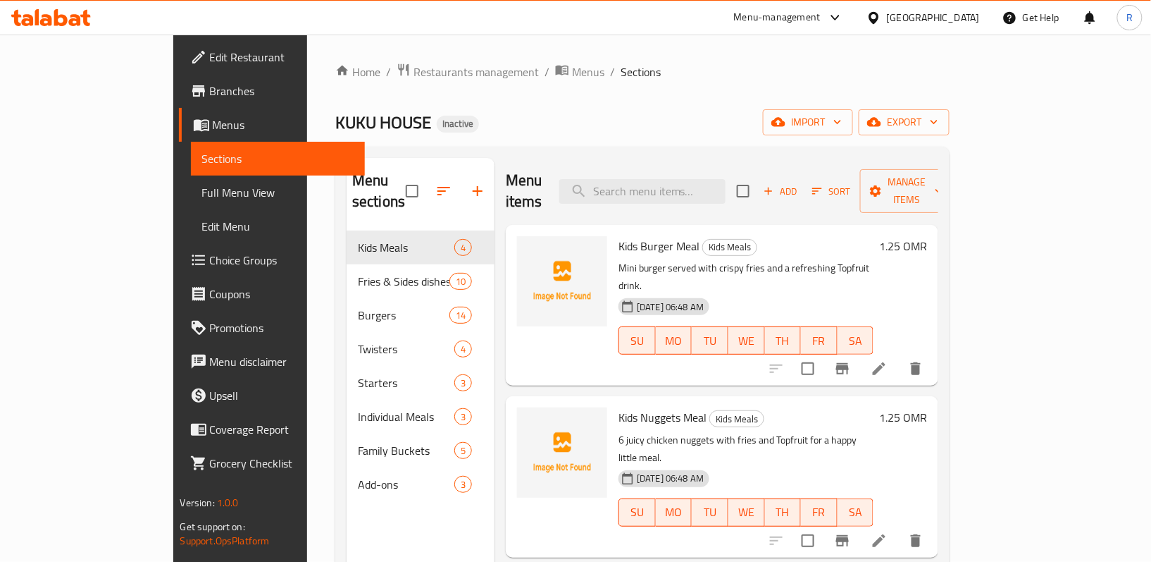
click at [645, 116] on div "KUKU HOUSE Inactive import export" at bounding box center [642, 122] width 614 height 26
click at [653, 116] on div "KUKU HOUSE Inactive import export" at bounding box center [642, 122] width 614 height 26
drag, startPoint x: 124, startPoint y: 187, endPoint x: 590, endPoint y: 105, distance: 472.9
click at [202, 187] on span "Full Menu View" at bounding box center [278, 192] width 152 height 17
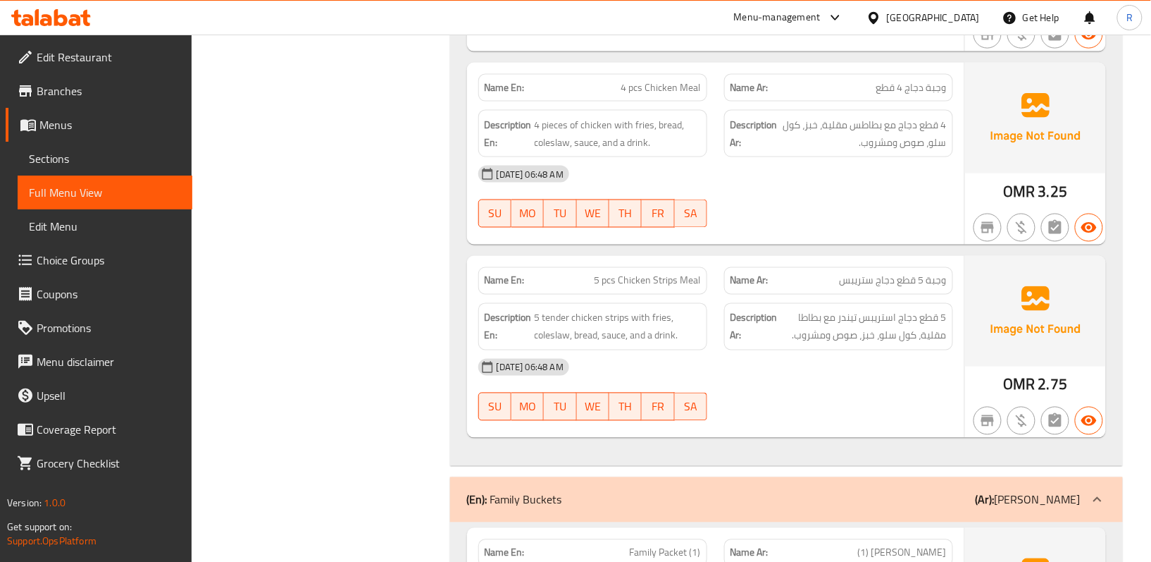
scroll to position [7357, 0]
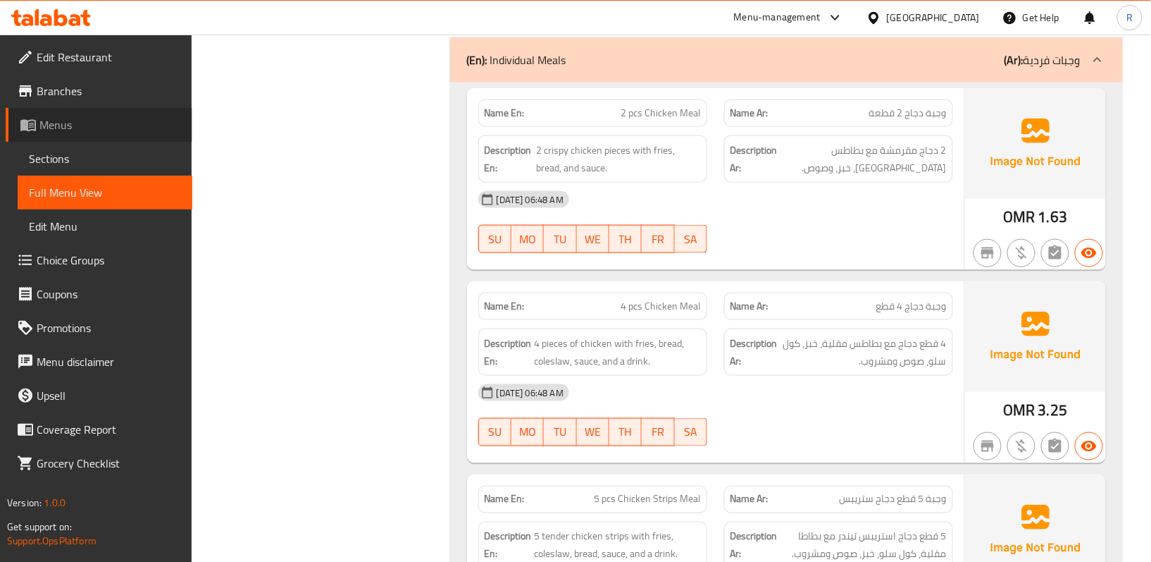
click at [104, 117] on span "Menus" at bounding box center [110, 124] width 142 height 17
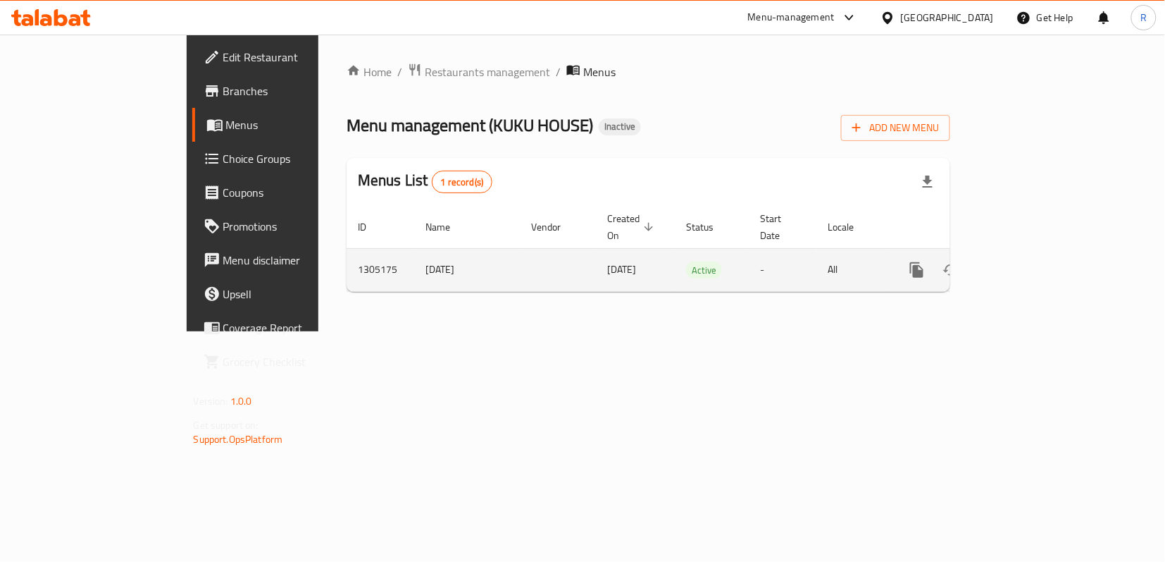
click at [1027, 261] on icon "enhanced table" at bounding box center [1018, 269] width 17 height 17
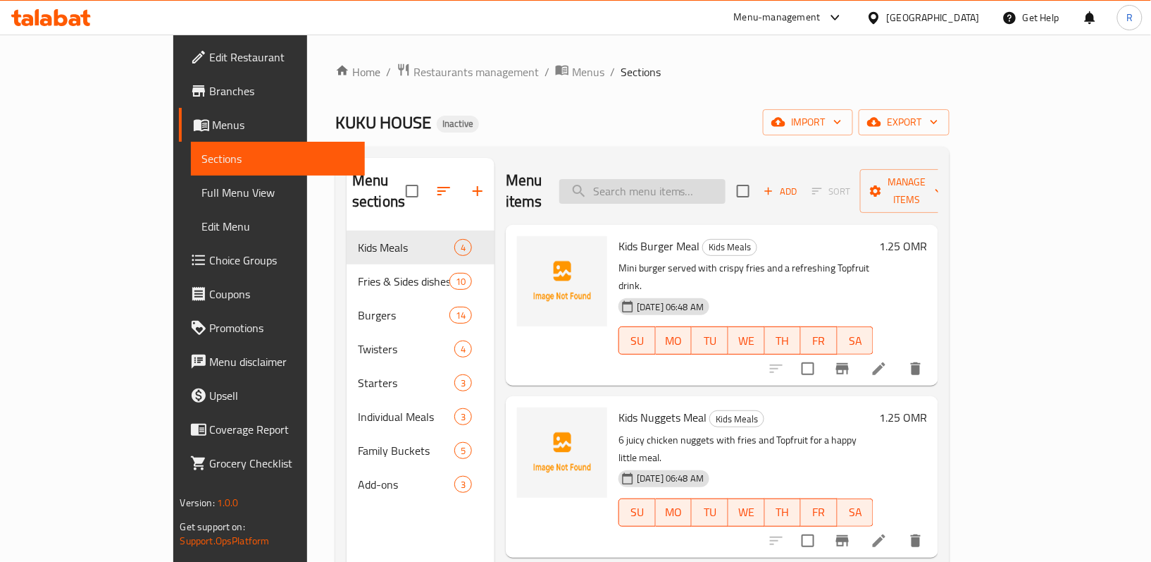
click at [726, 186] on input "search" at bounding box center [642, 191] width 166 height 25
paste input "Kucu House Dynamitie Fries"
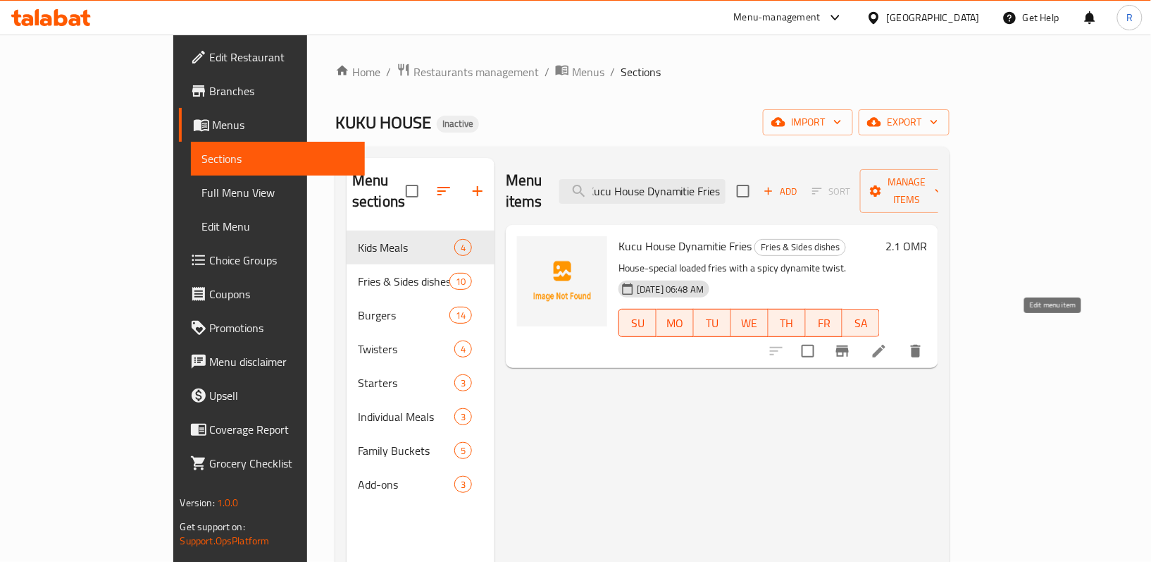
type input "Kucu House Dynamitie Fries"
click at [886, 345] on icon at bounding box center [879, 351] width 13 height 13
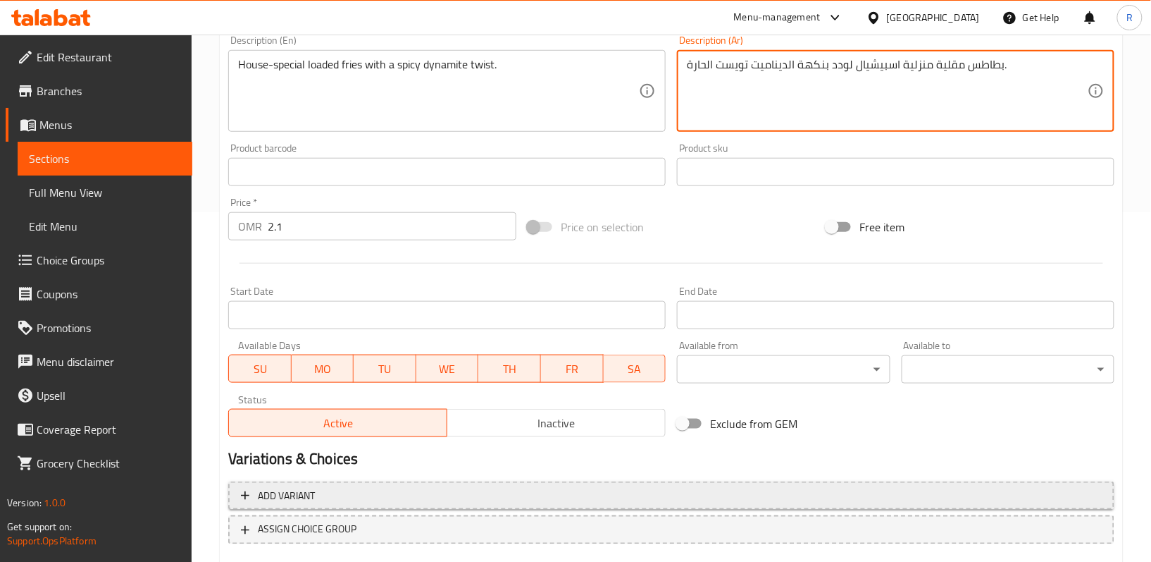
scroll to position [433, 0]
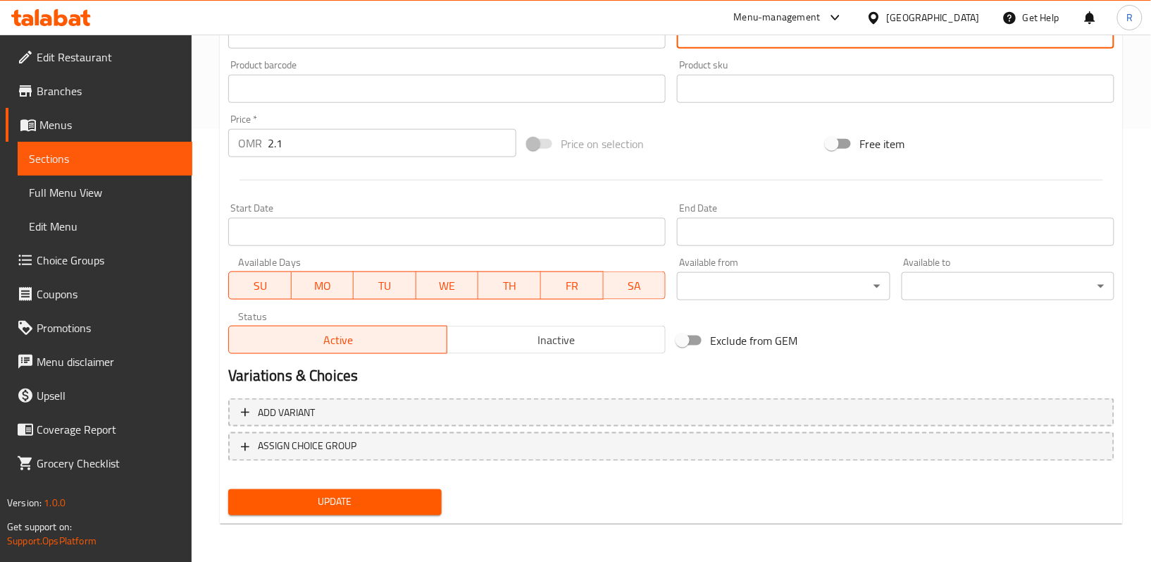
type textarea "بطاطس مقلية منزلية اسبيشيال لودد بنكهة الديناميت تويست الحارة."
click at [409, 499] on span "Update" at bounding box center [335, 502] width 190 height 18
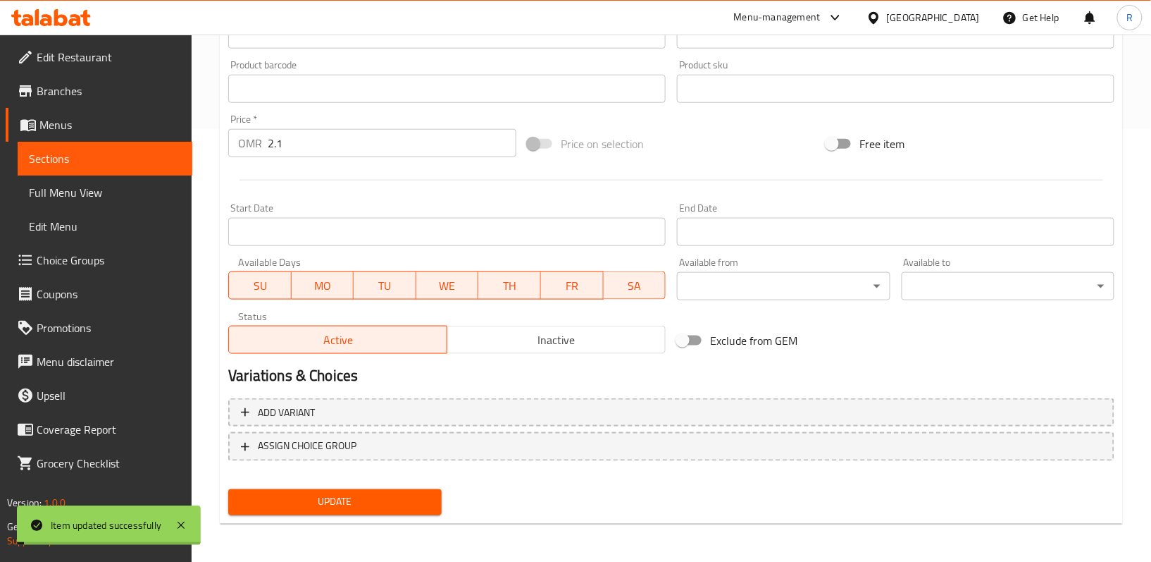
scroll to position [0, 0]
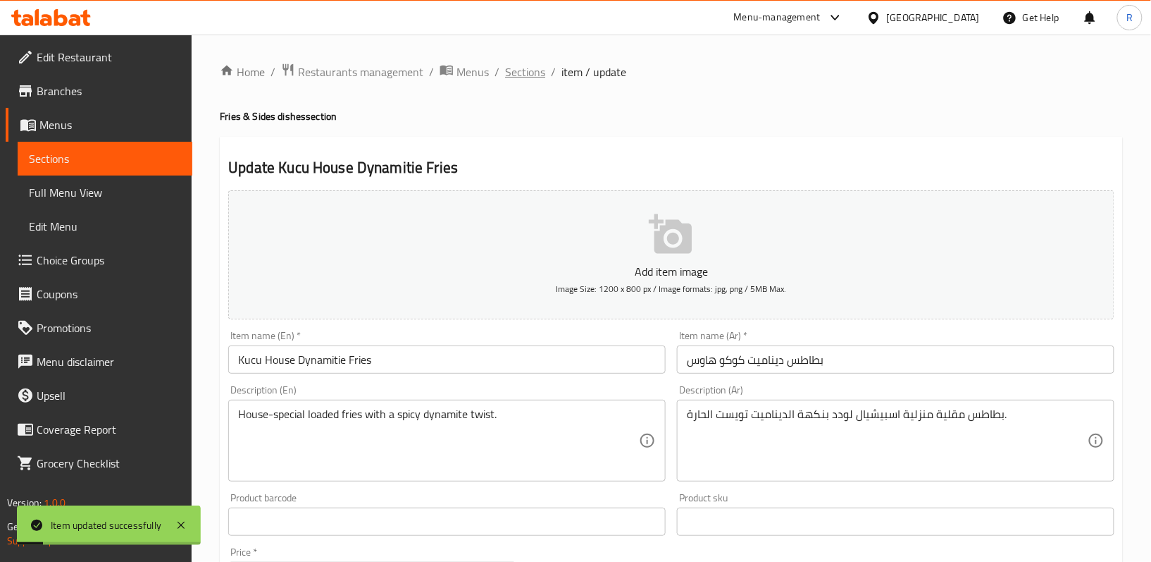
click at [527, 66] on span "Sections" at bounding box center [525, 71] width 40 height 17
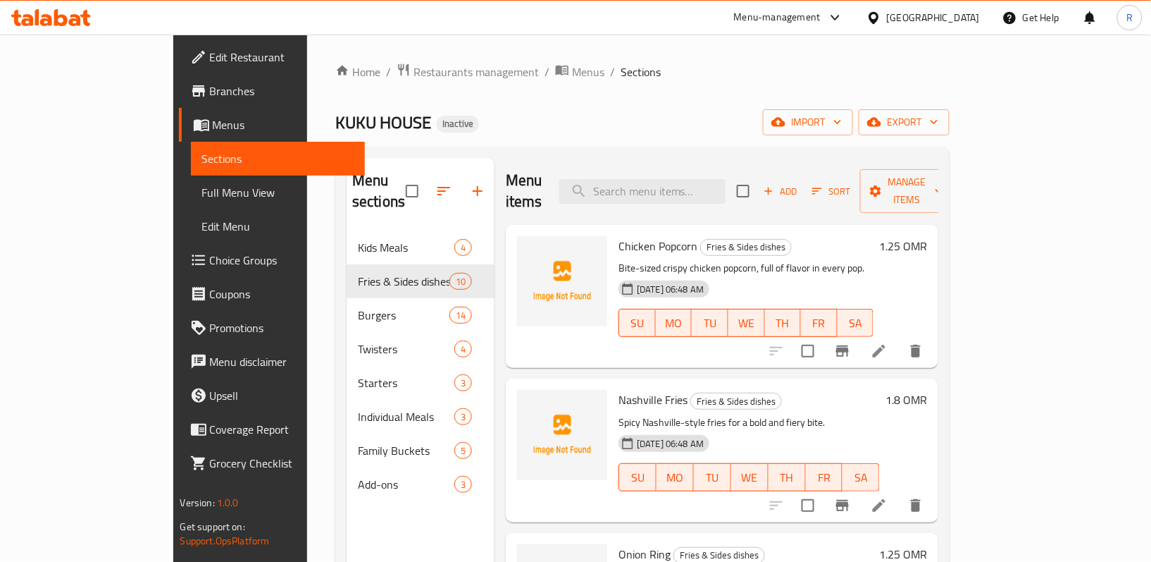
click at [202, 194] on span "Full Menu View" at bounding box center [278, 192] width 152 height 17
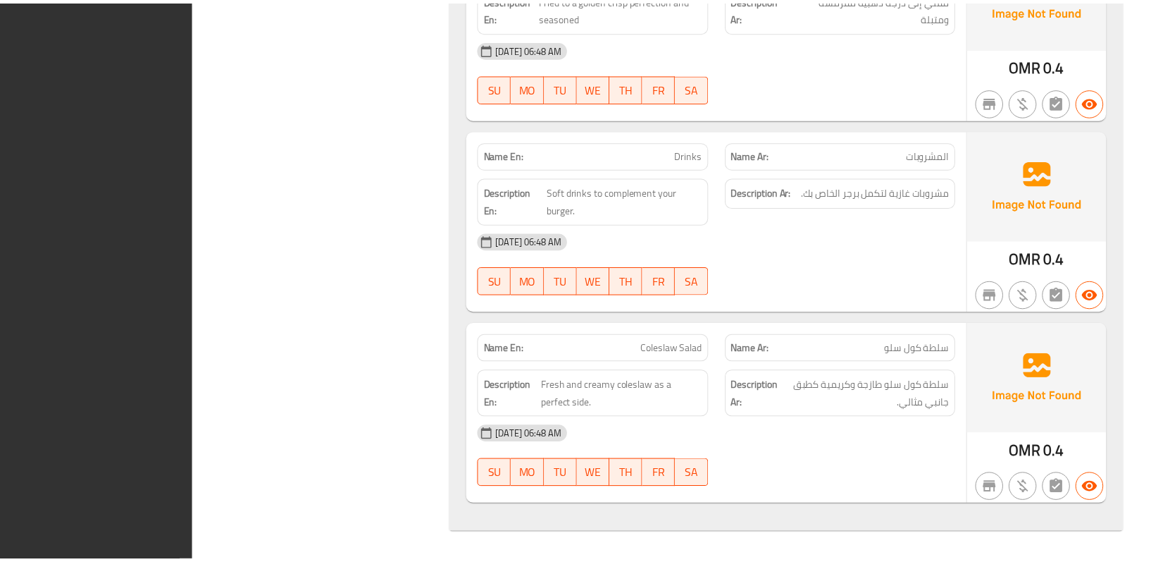
scroll to position [9235, 0]
